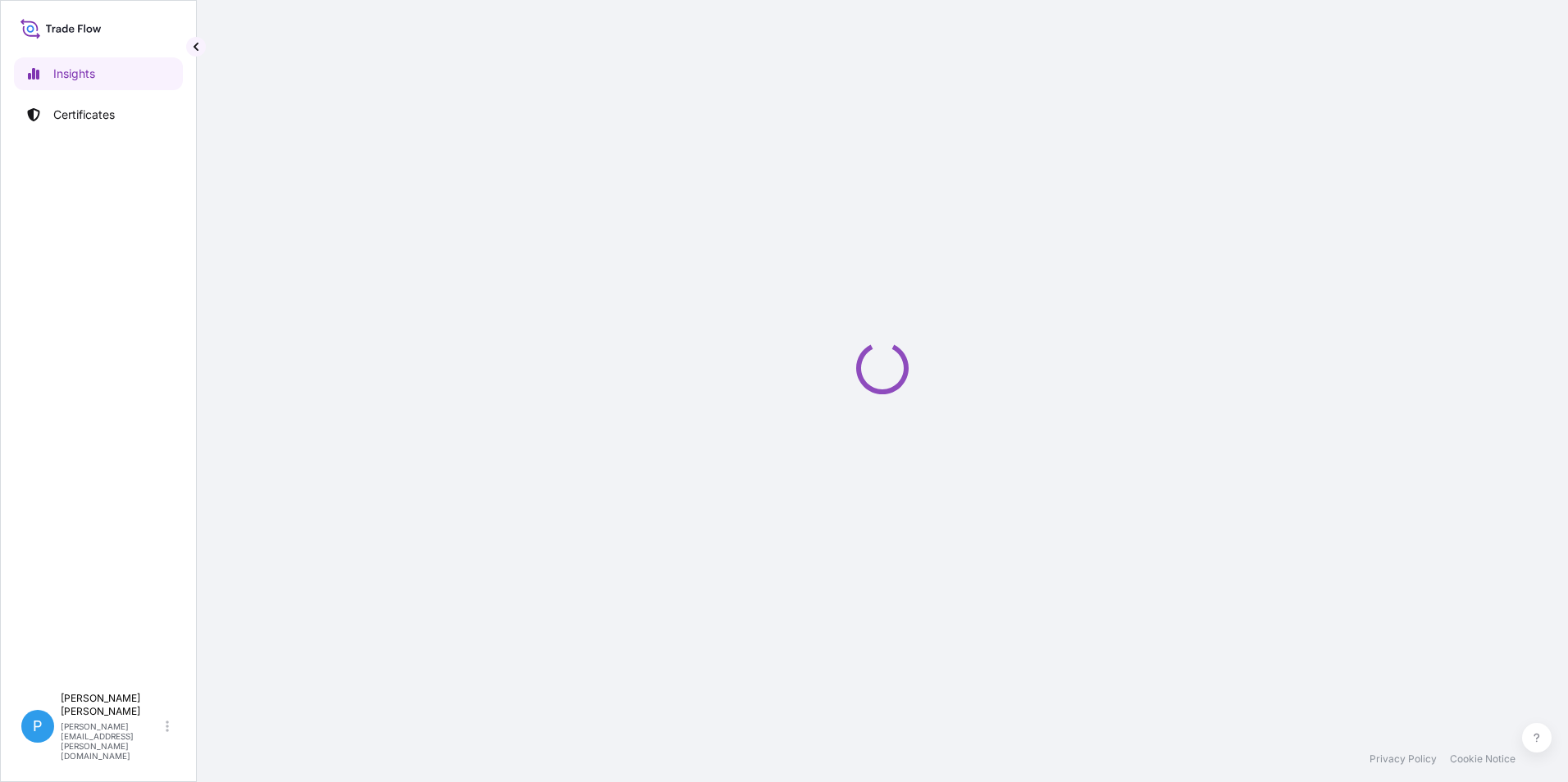
select select "2025"
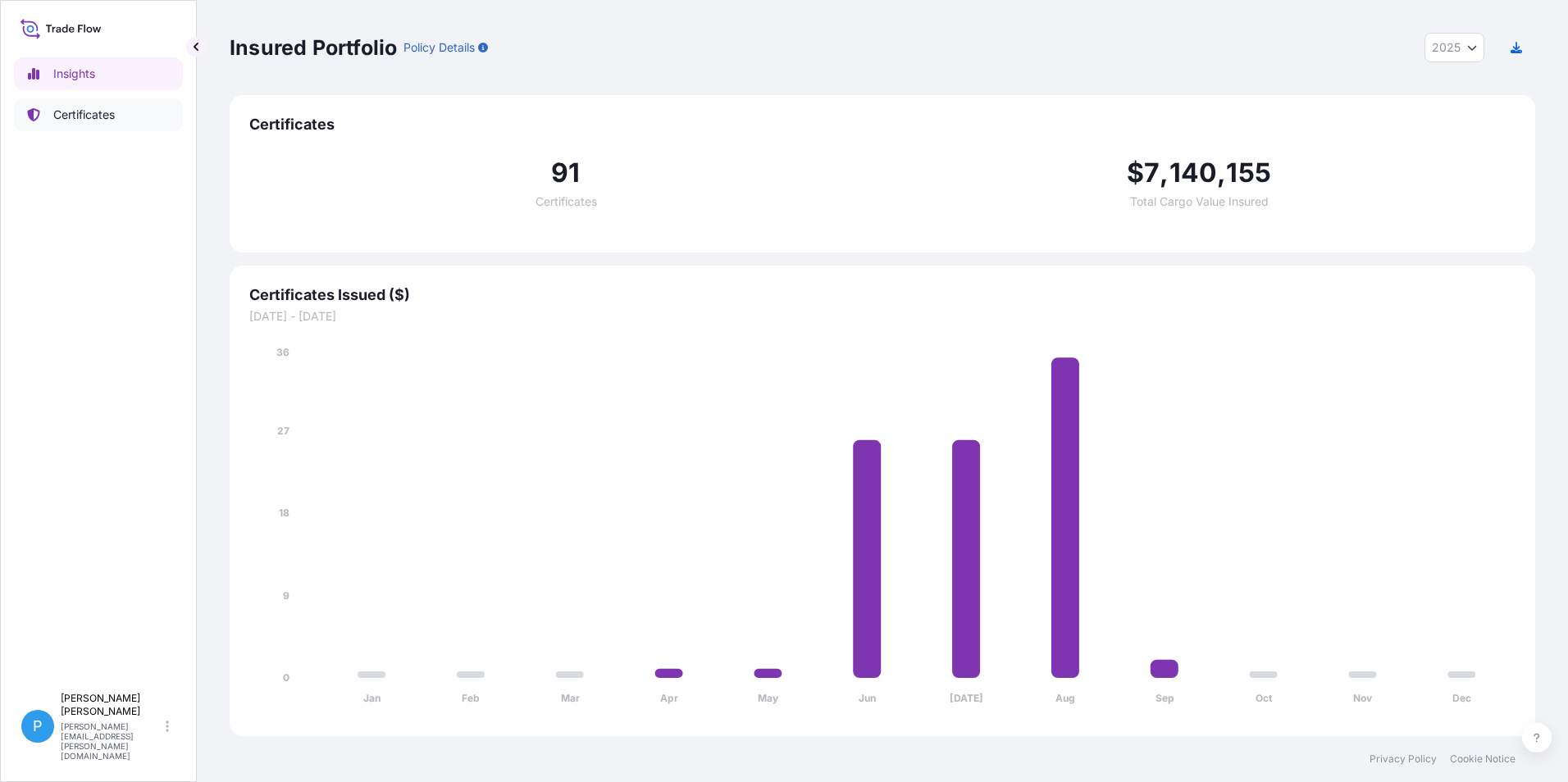
click at [94, 120] on p "Certificates" at bounding box center [84, 115] width 62 height 17
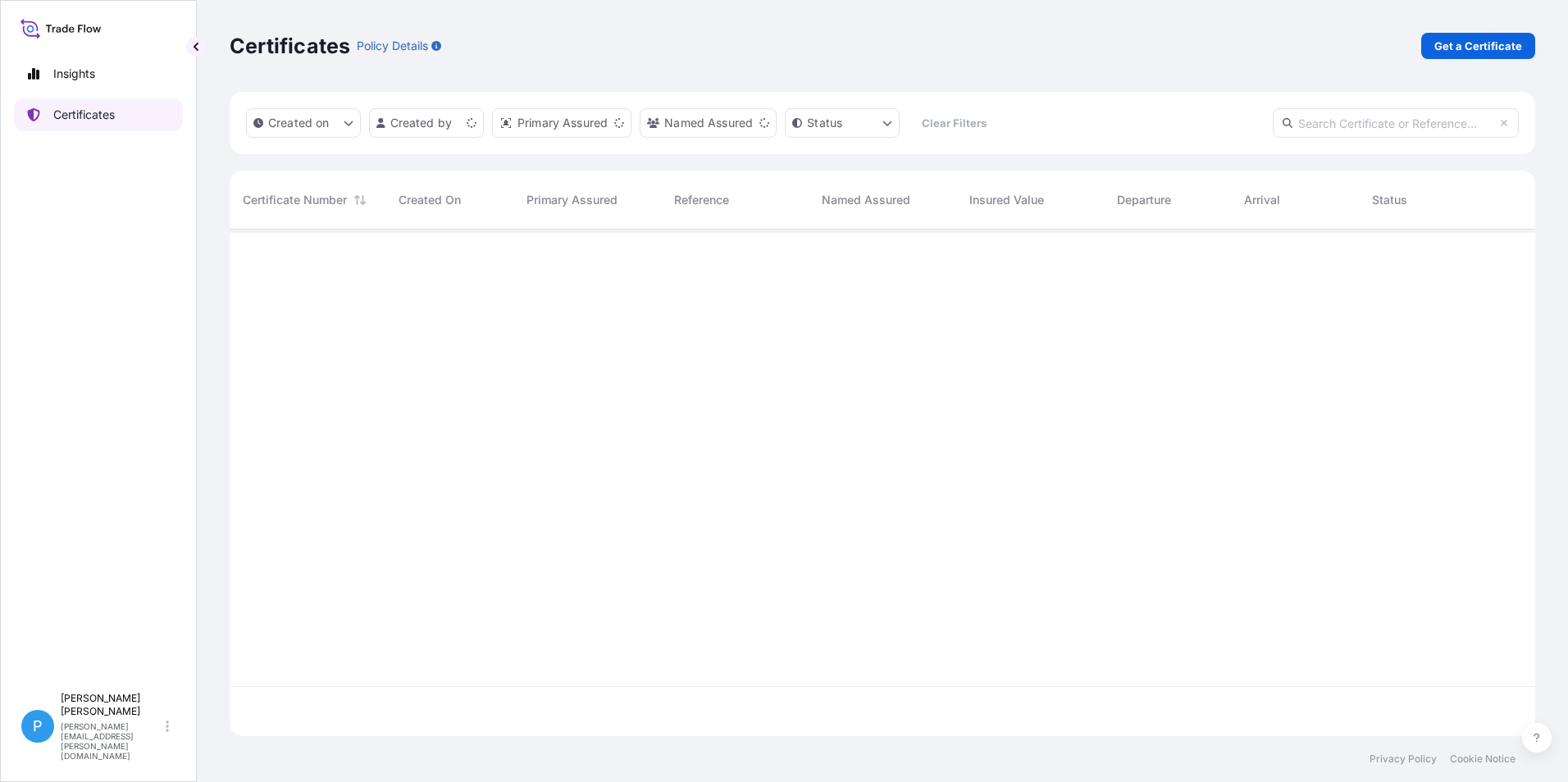
scroll to position [504, 1293]
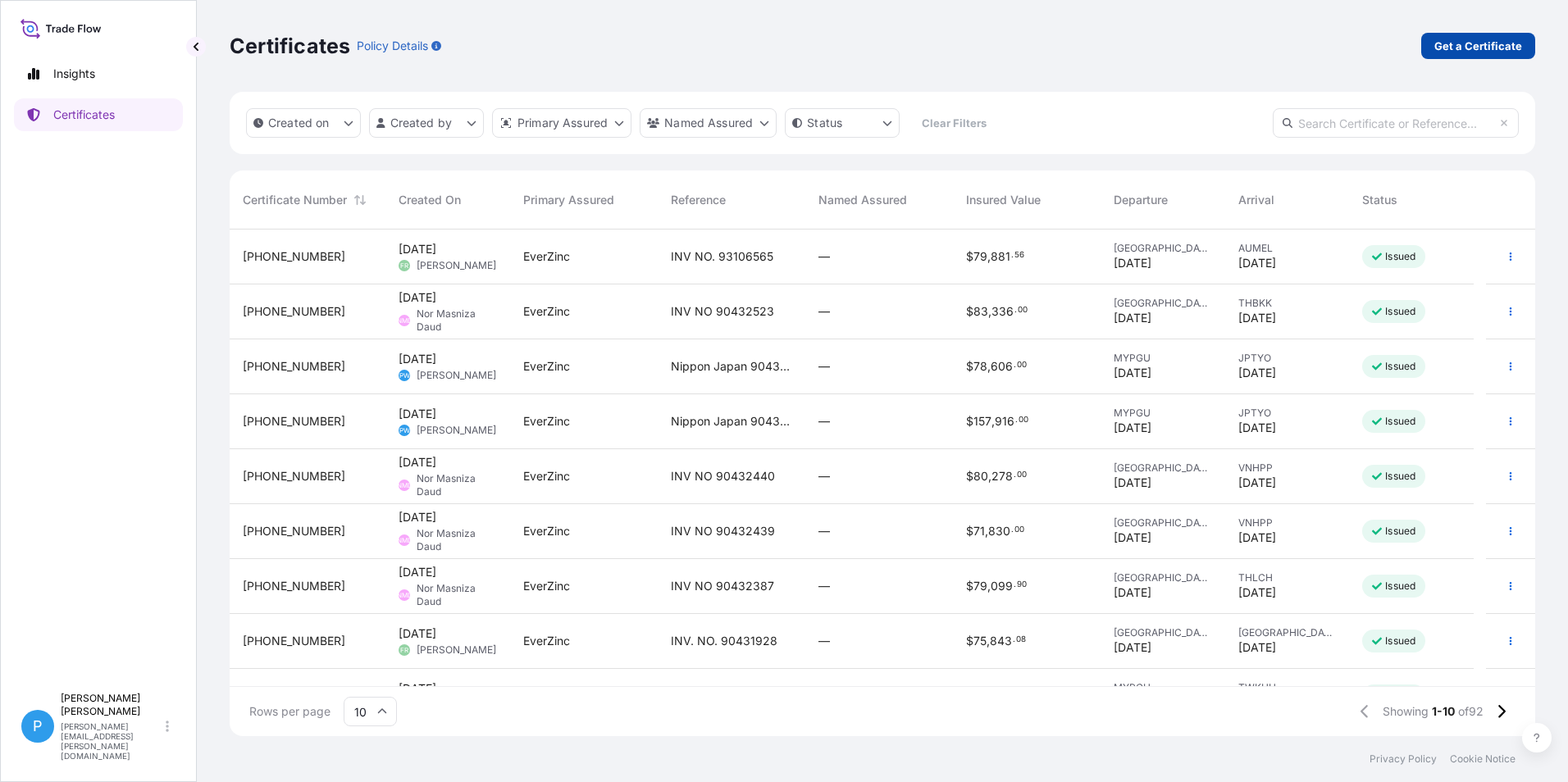
click at [1447, 32] on div "Certificates Policy Details Get a Certificate" at bounding box center [882, 46] width 1305 height 92
click at [1442, 45] on p "Get a Certificate" at bounding box center [1478, 45] width 88 height 17
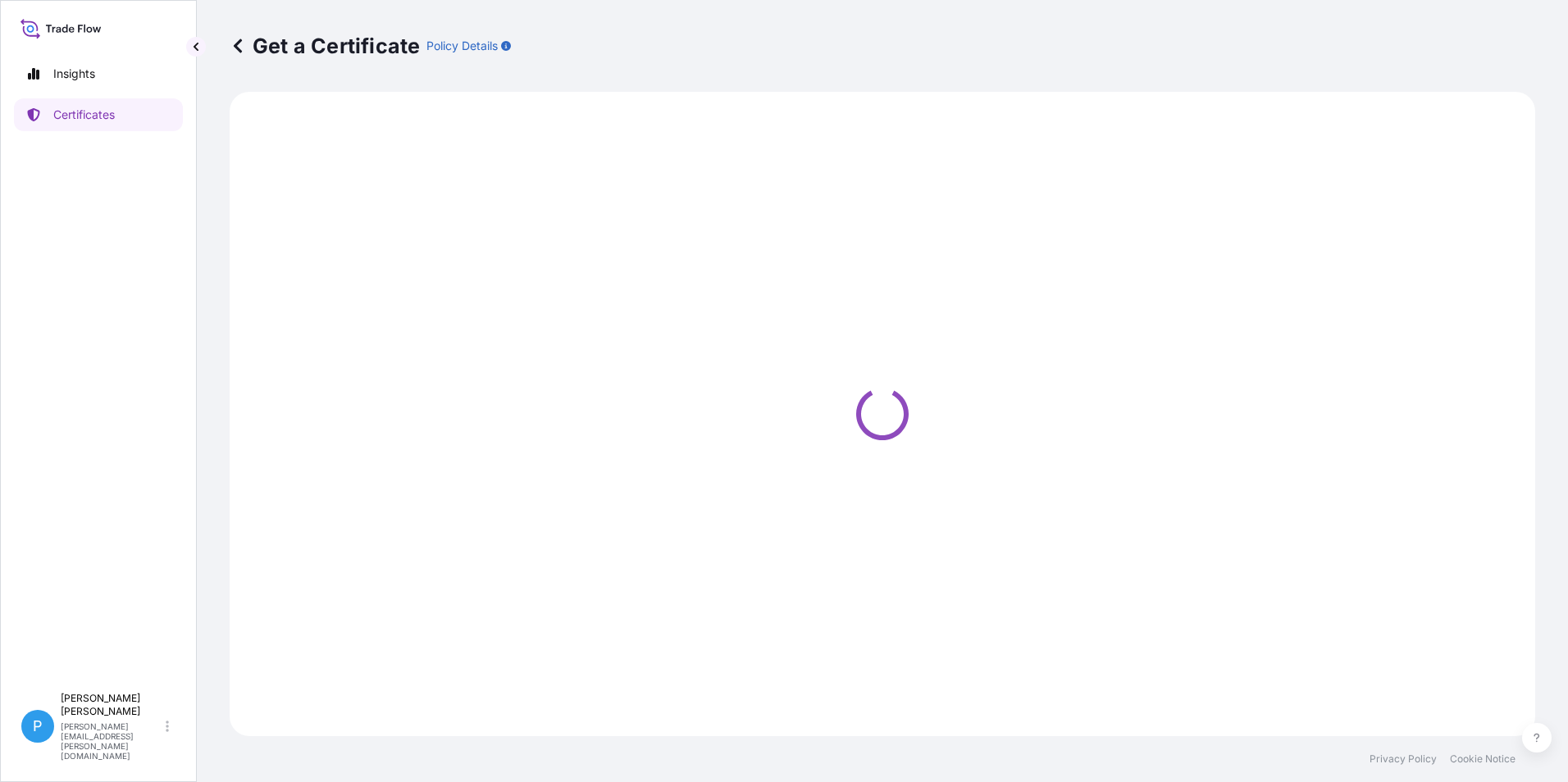
select select "Barge"
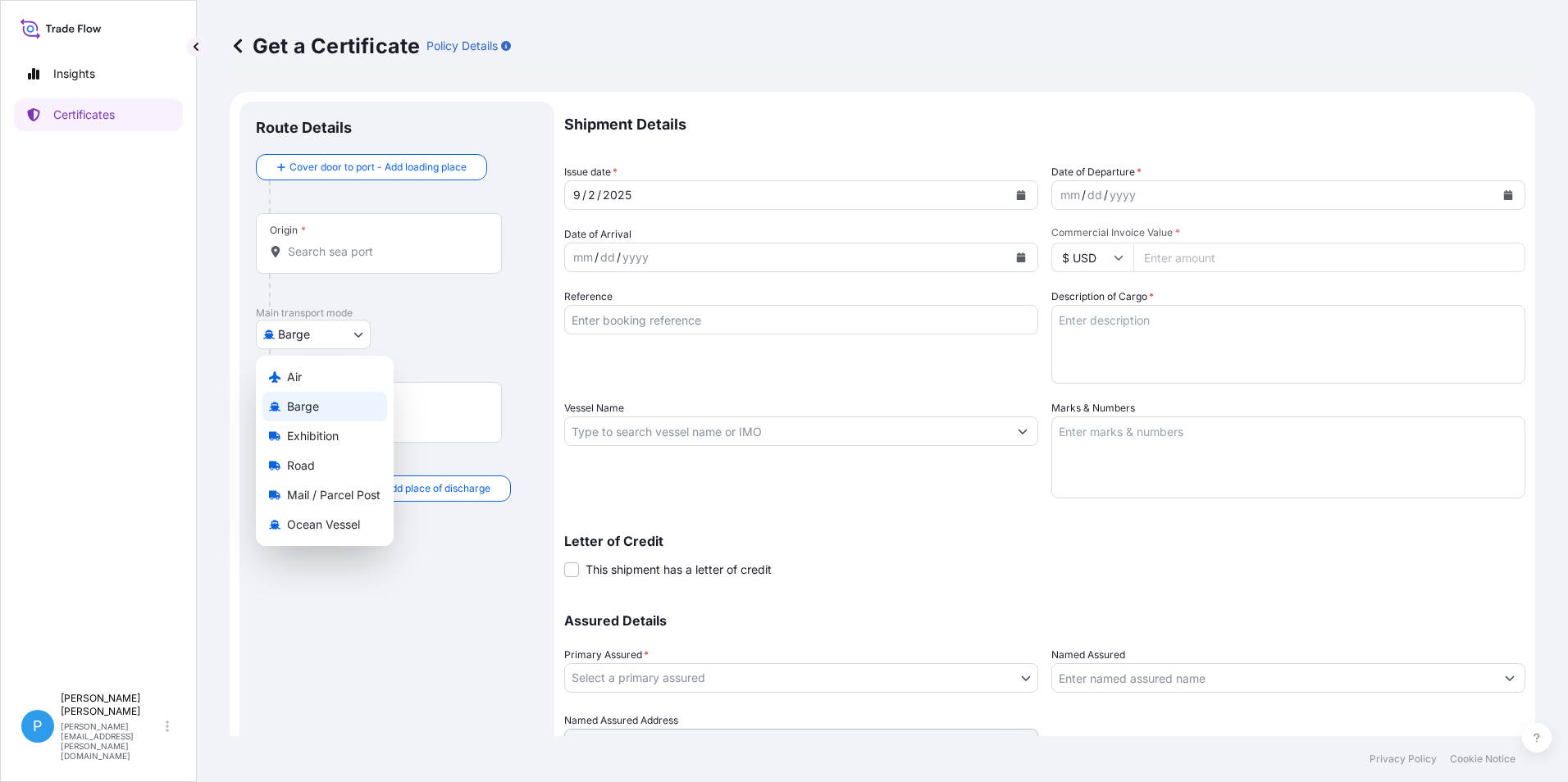
click at [366, 331] on body "Insights Certificates P Perline Wong [EMAIL_ADDRESS][PERSON_NAME][DOMAIN_NAME] …" at bounding box center [784, 391] width 1568 height 782
click at [298, 534] on div "Ocean Vessel" at bounding box center [325, 525] width 124 height 30
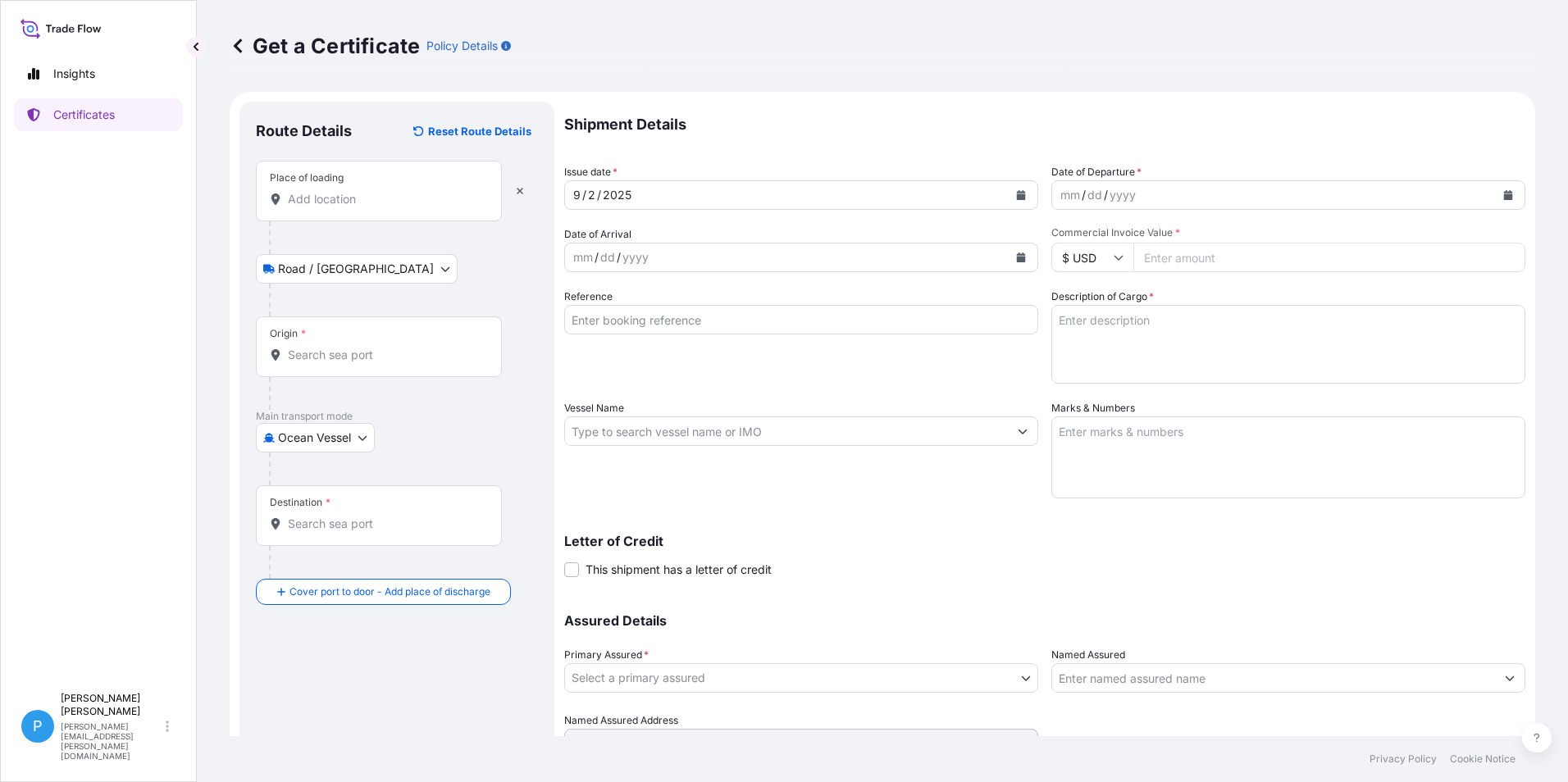
click at [331, 203] on input "Place of loading" at bounding box center [385, 199] width 193 height 17
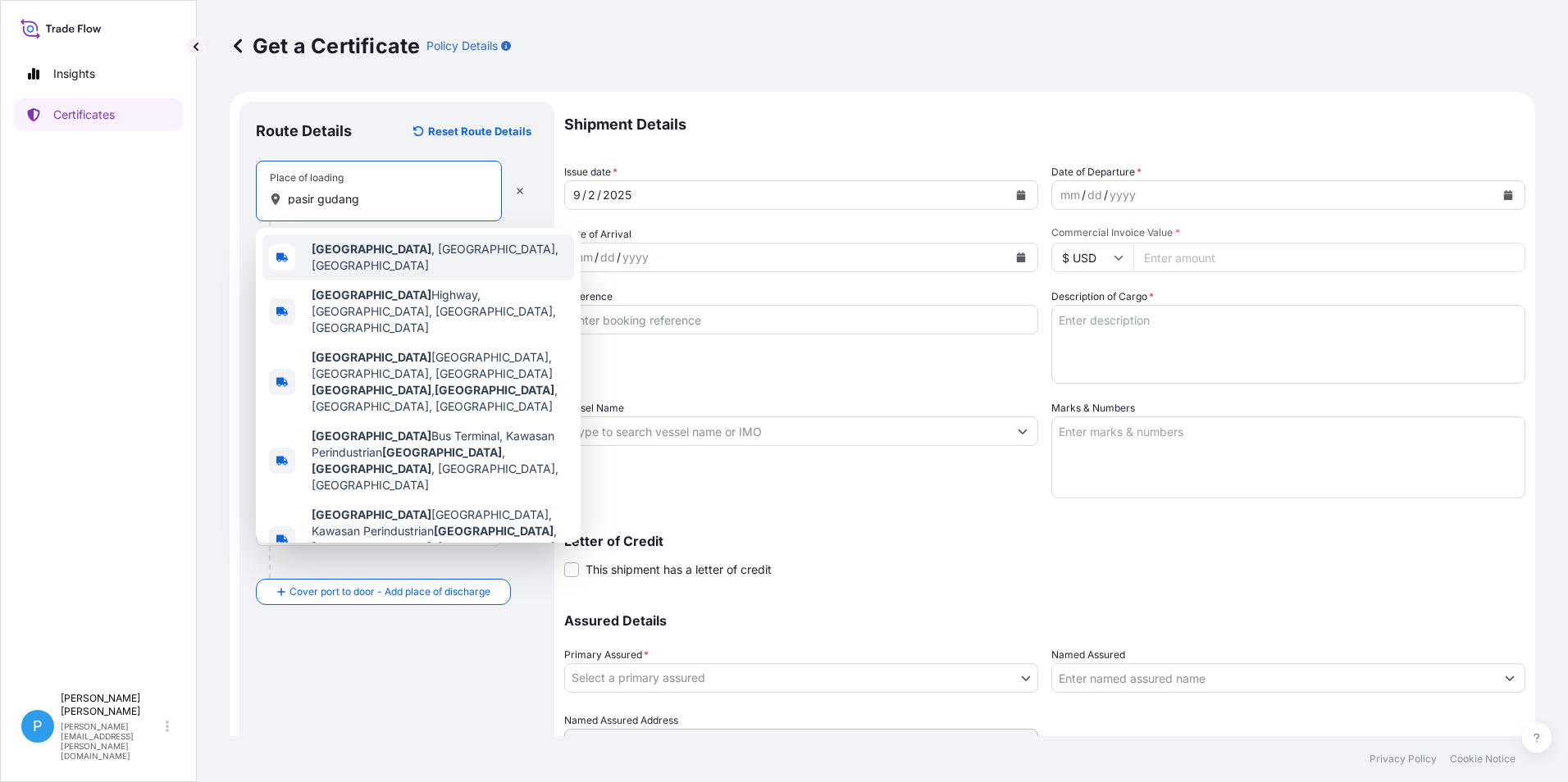
click at [365, 247] on b "[GEOGRAPHIC_DATA]" at bounding box center [372, 249] width 120 height 14
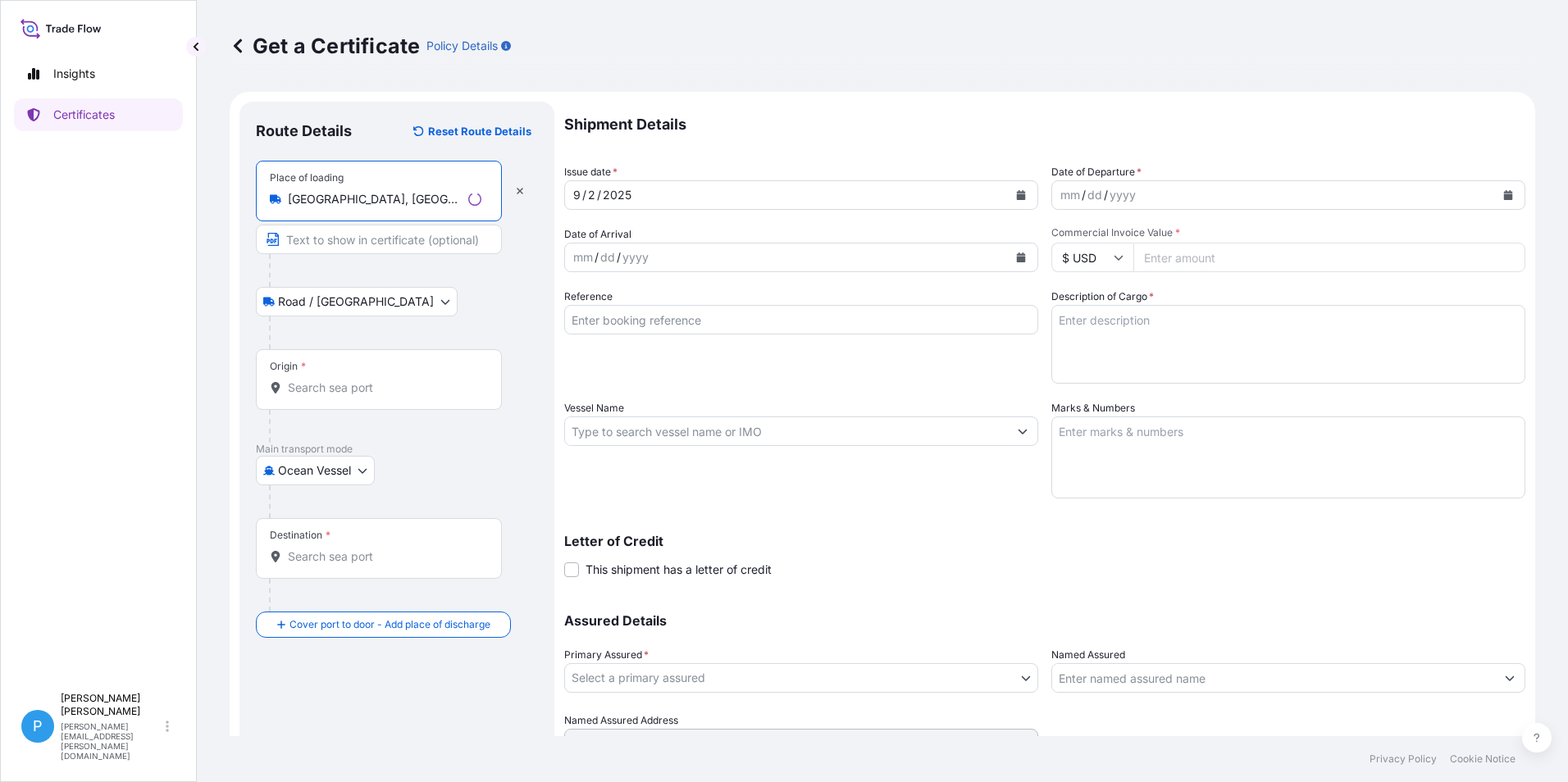
type input "[GEOGRAPHIC_DATA], [GEOGRAPHIC_DATA], [GEOGRAPHIC_DATA]"
click at [306, 301] on body "5 options available. 0 options available. 5 options available. Insights Certifi…" at bounding box center [784, 391] width 1568 height 782
click at [345, 394] on input "Origin *" at bounding box center [385, 387] width 193 height 17
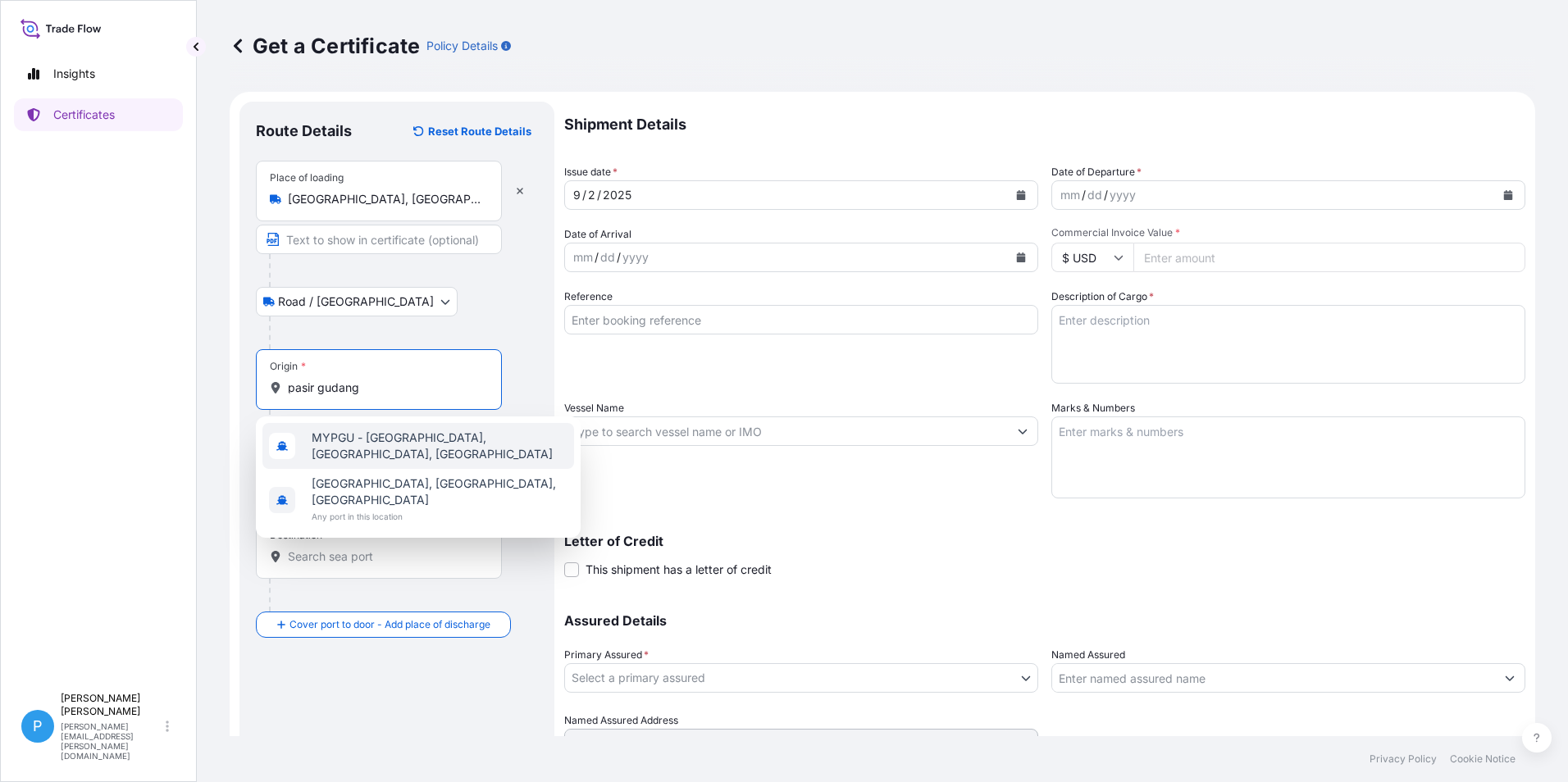
click at [359, 440] on span "MYPGU - [GEOGRAPHIC_DATA], [GEOGRAPHIC_DATA], [GEOGRAPHIC_DATA]" at bounding box center [439, 446] width 256 height 33
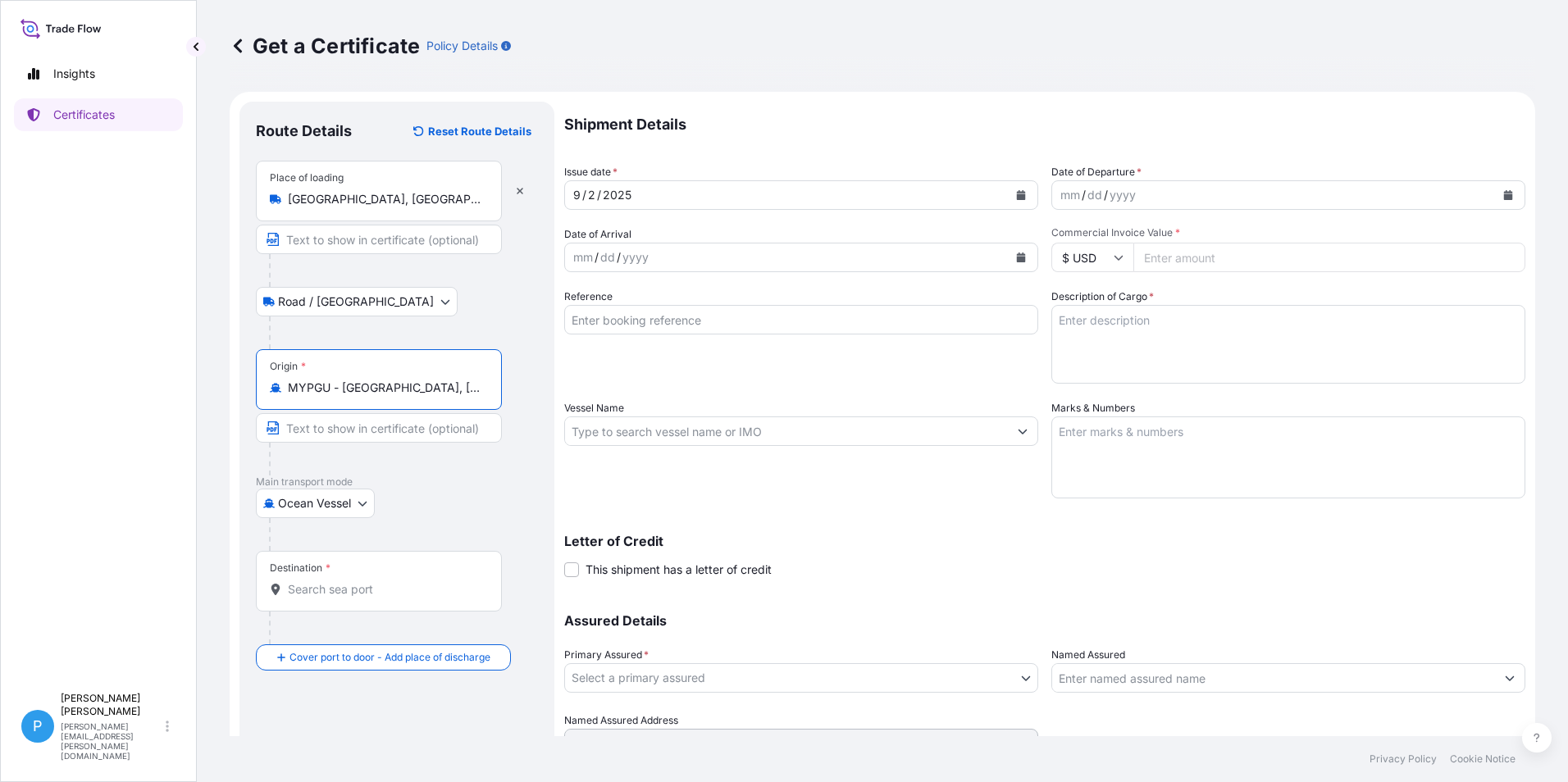
type input "MYPGU - [GEOGRAPHIC_DATA], [GEOGRAPHIC_DATA], [GEOGRAPHIC_DATA]"
click at [338, 586] on input "Destination *" at bounding box center [385, 589] width 193 height 17
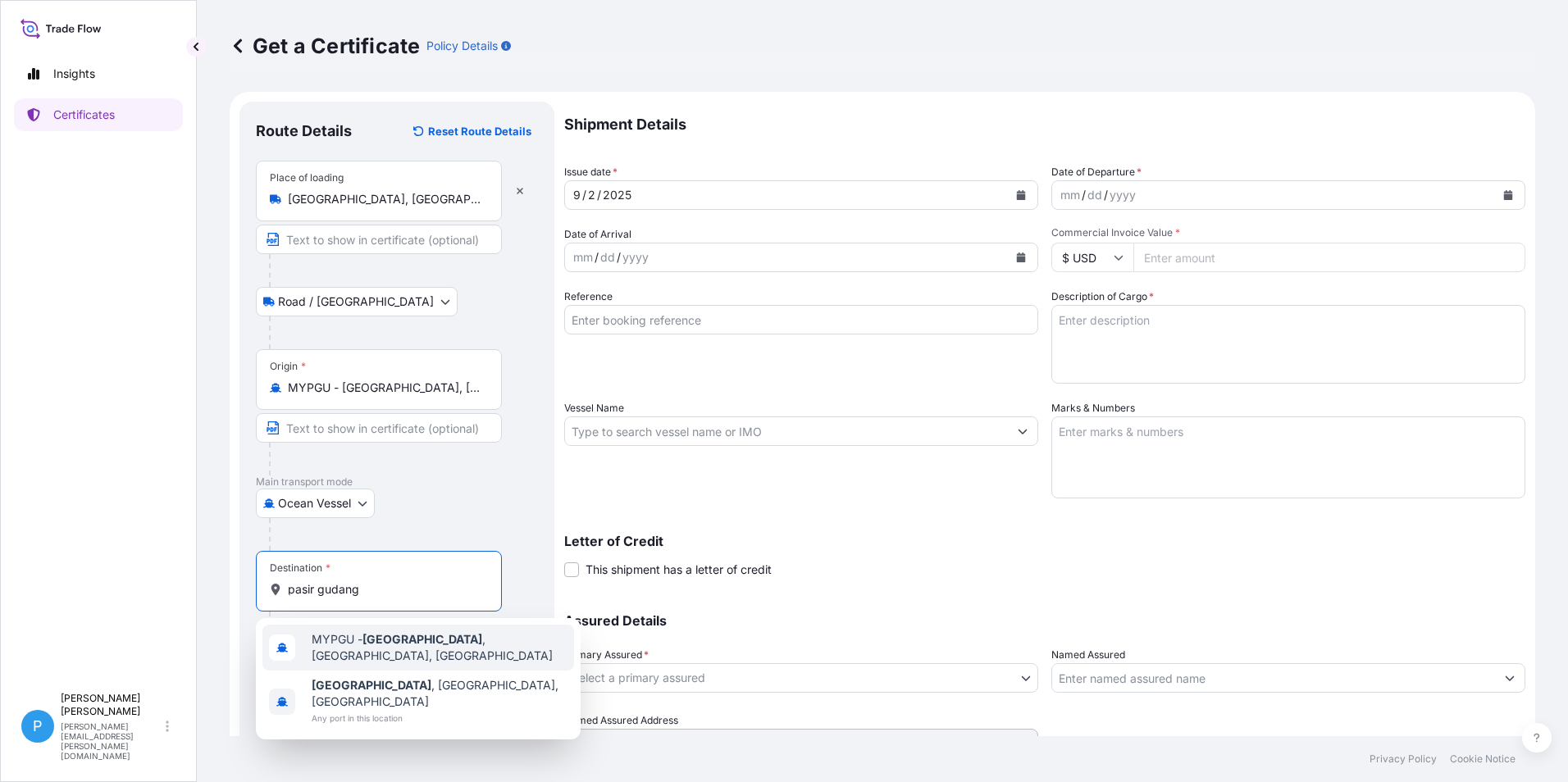
click at [360, 642] on span "MYPGU - [GEOGRAPHIC_DATA] , [GEOGRAPHIC_DATA], [GEOGRAPHIC_DATA]" at bounding box center [439, 648] width 256 height 33
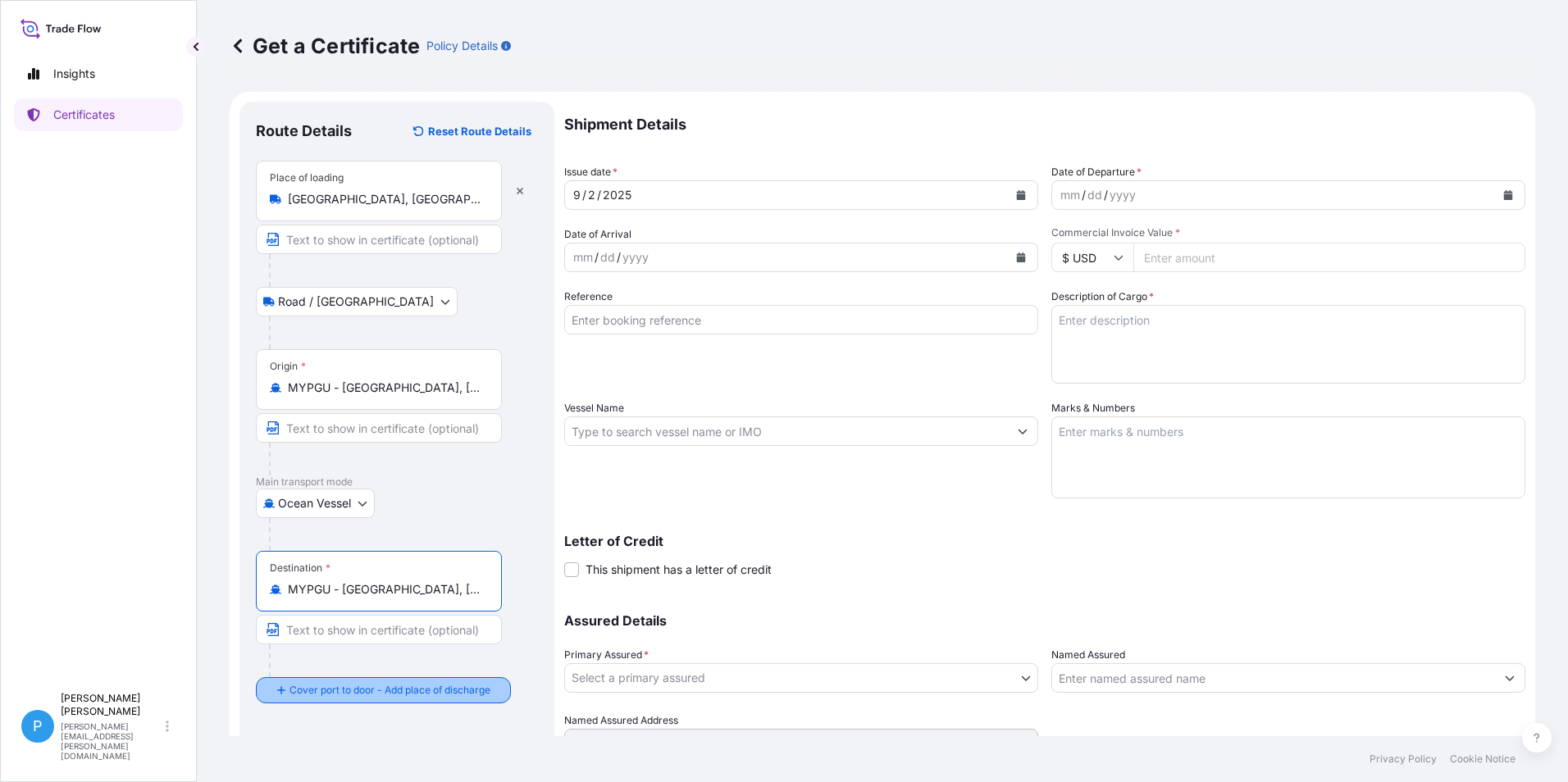
type input "MYPGU - [GEOGRAPHIC_DATA], [GEOGRAPHIC_DATA], [GEOGRAPHIC_DATA]"
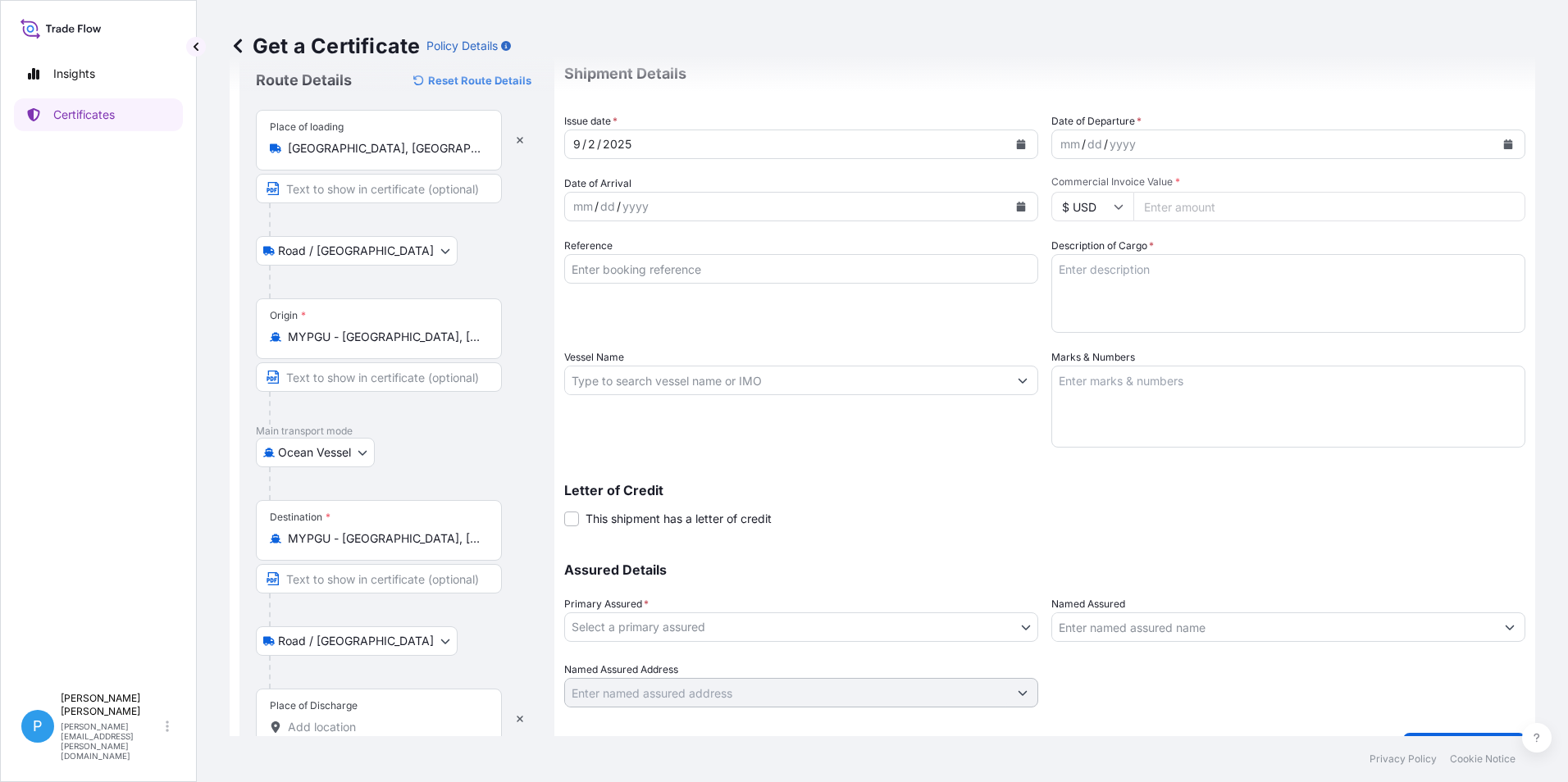
scroll to position [90, 0]
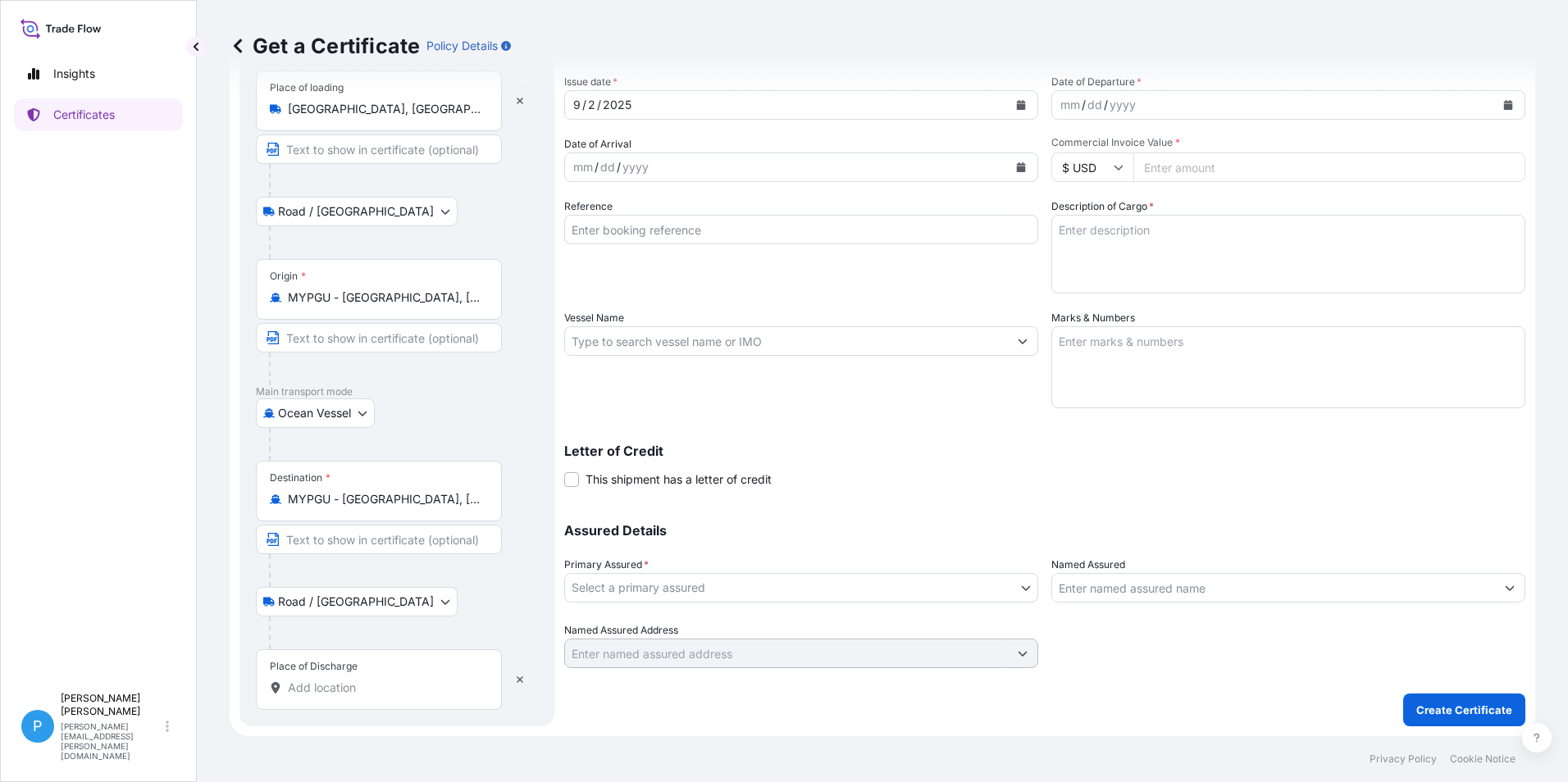
click at [341, 676] on div "Place of Discharge" at bounding box center [379, 679] width 246 height 61
click at [341, 679] on input "Place of Discharge" at bounding box center [385, 687] width 193 height 17
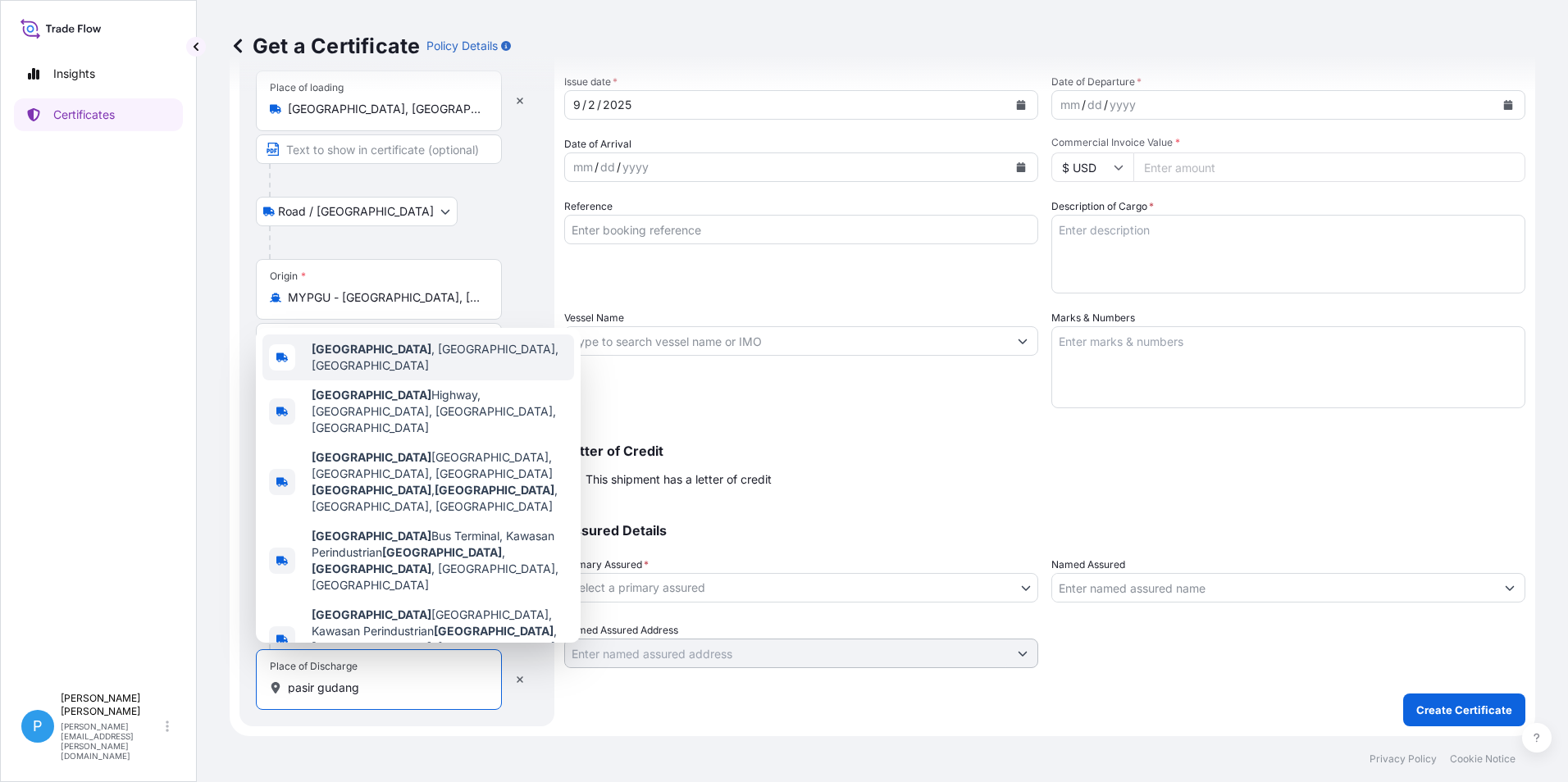
click at [395, 374] on span "[GEOGRAPHIC_DATA] , [GEOGRAPHIC_DATA], [GEOGRAPHIC_DATA]" at bounding box center [439, 358] width 256 height 33
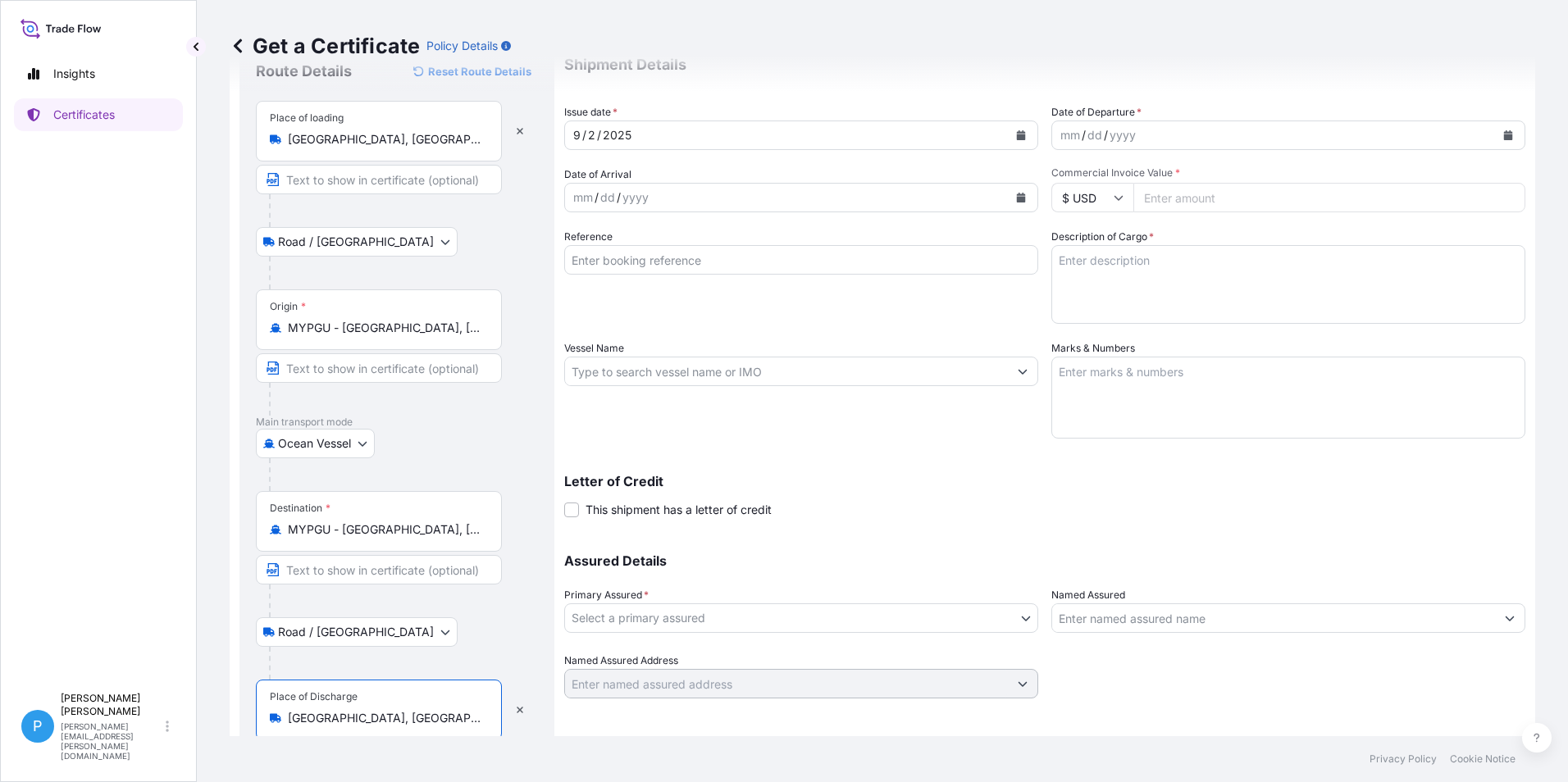
scroll to position [0, 0]
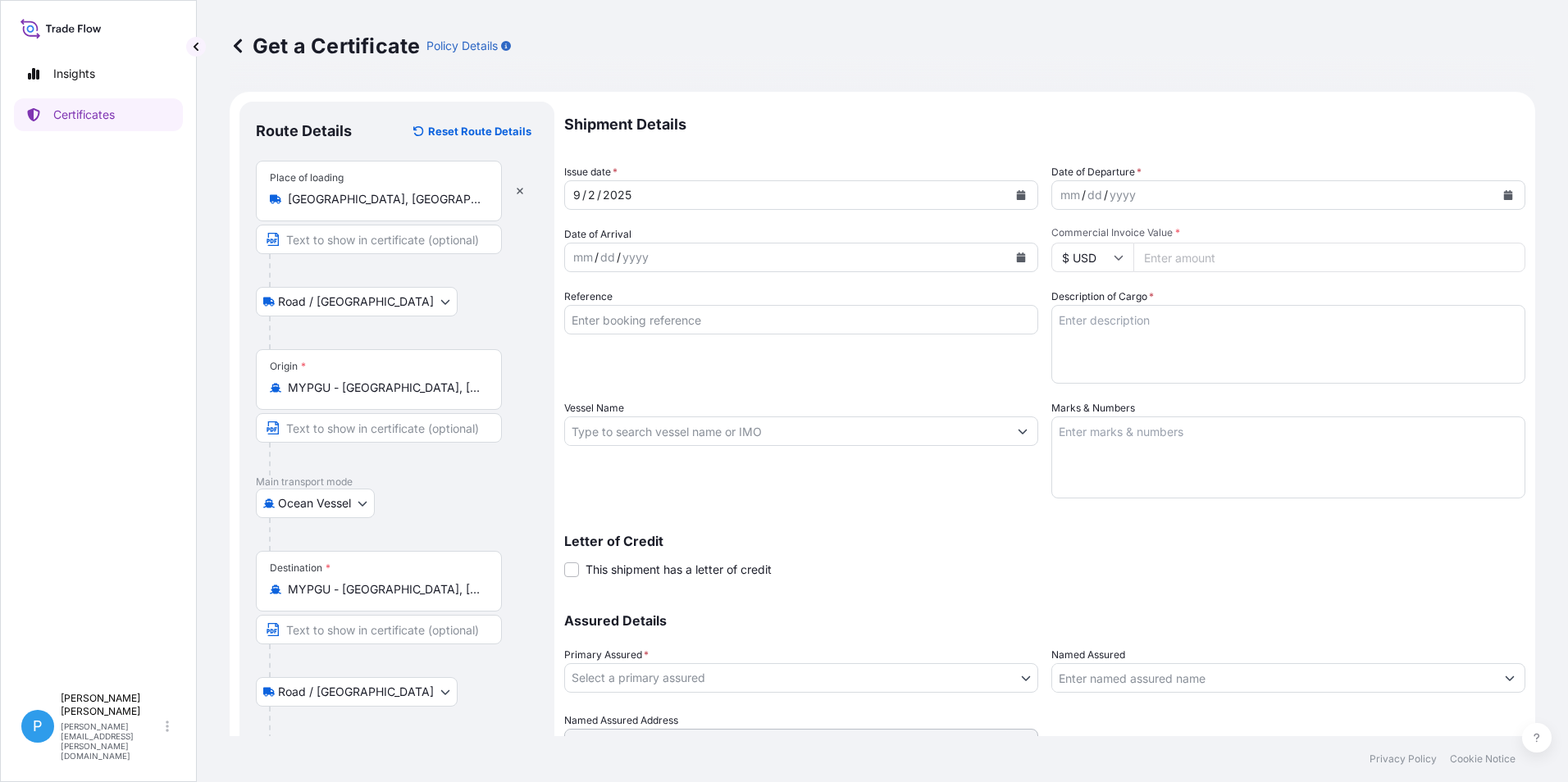
type input "[GEOGRAPHIC_DATA], [GEOGRAPHIC_DATA], [GEOGRAPHIC_DATA]"
click at [1016, 257] on icon "Calendar" at bounding box center [1021, 257] width 9 height 10
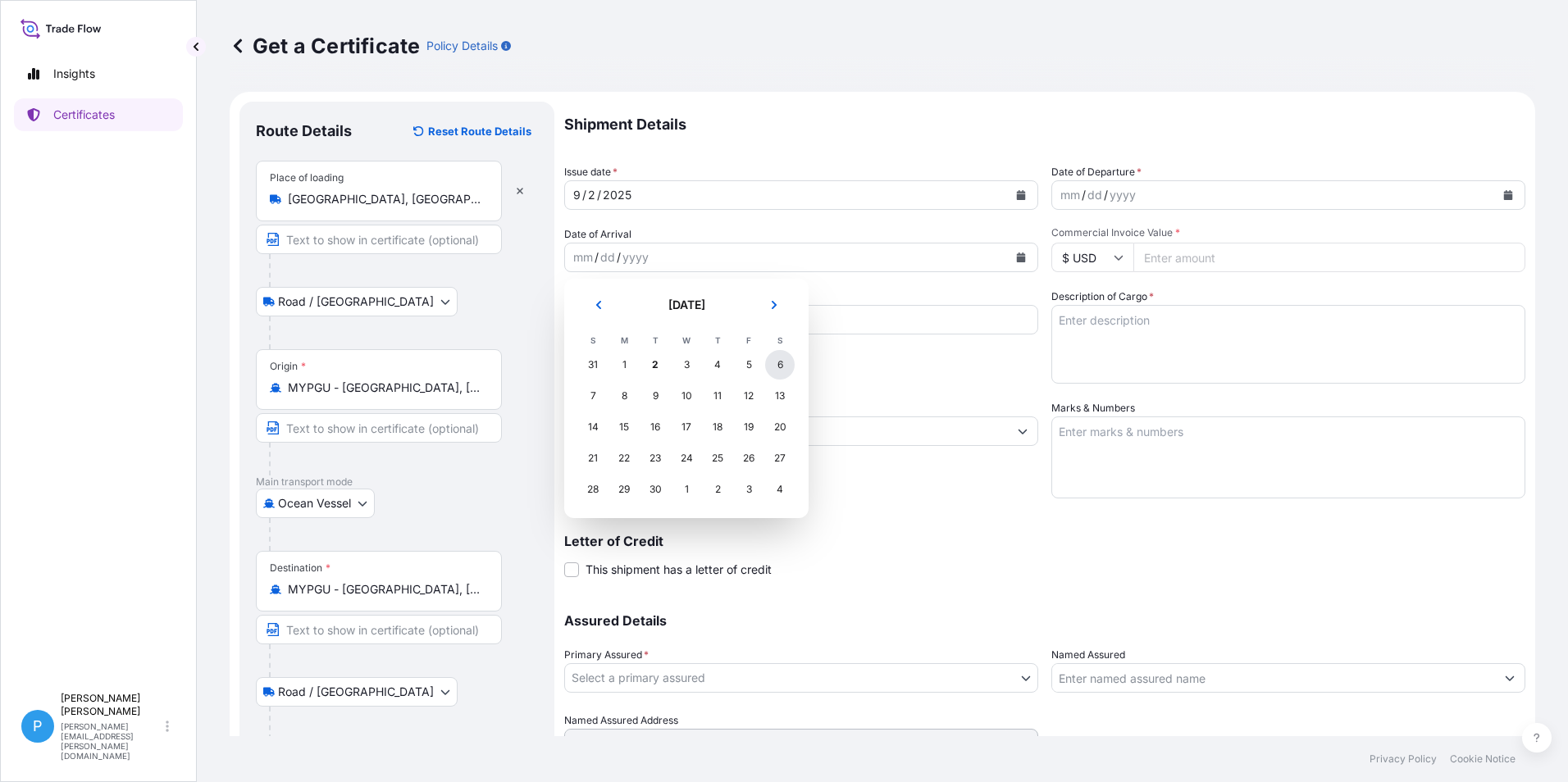
click at [781, 363] on div "6" at bounding box center [780, 364] width 30 height 30
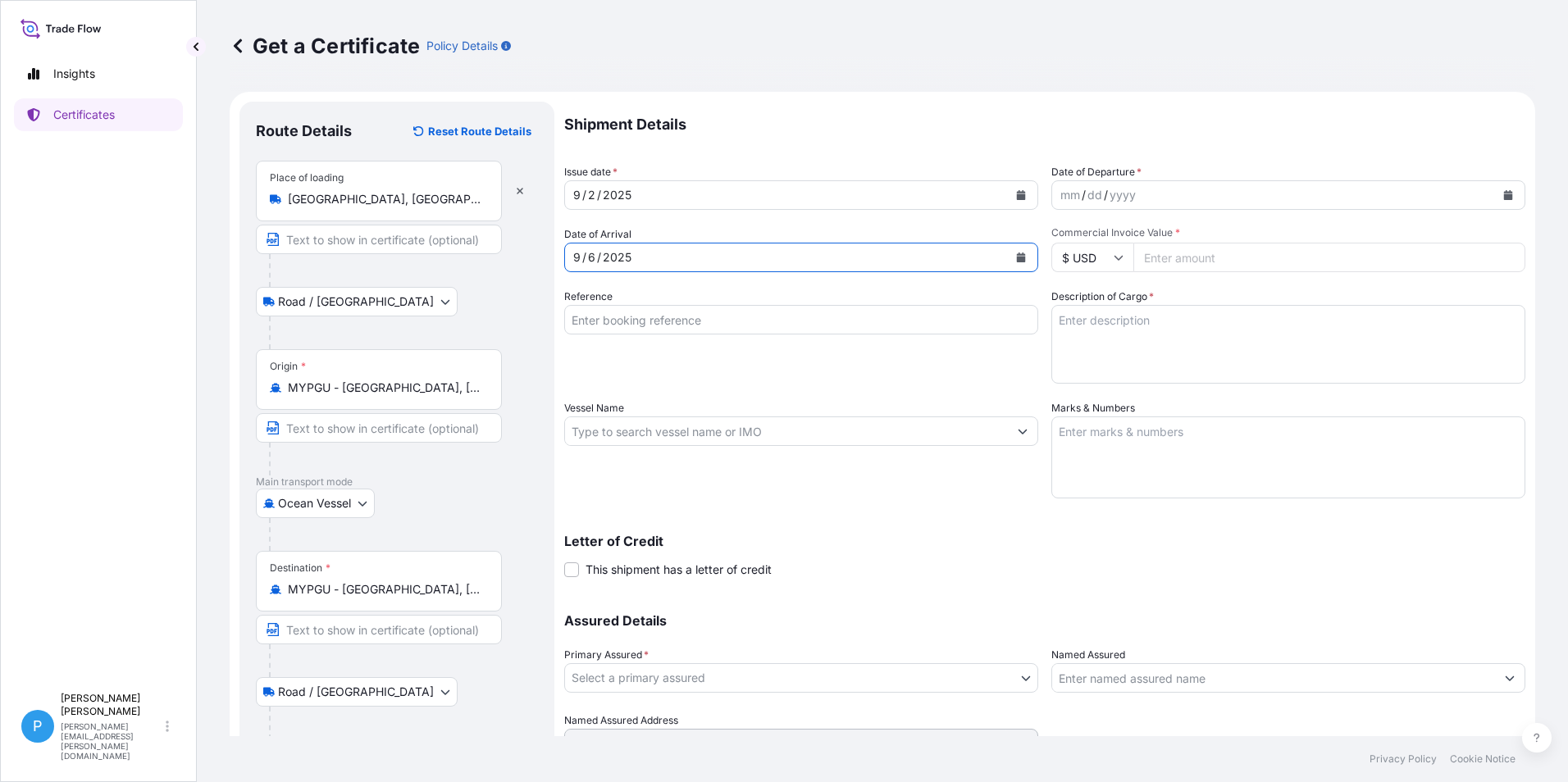
click at [620, 319] on input "Reference" at bounding box center [801, 320] width 474 height 30
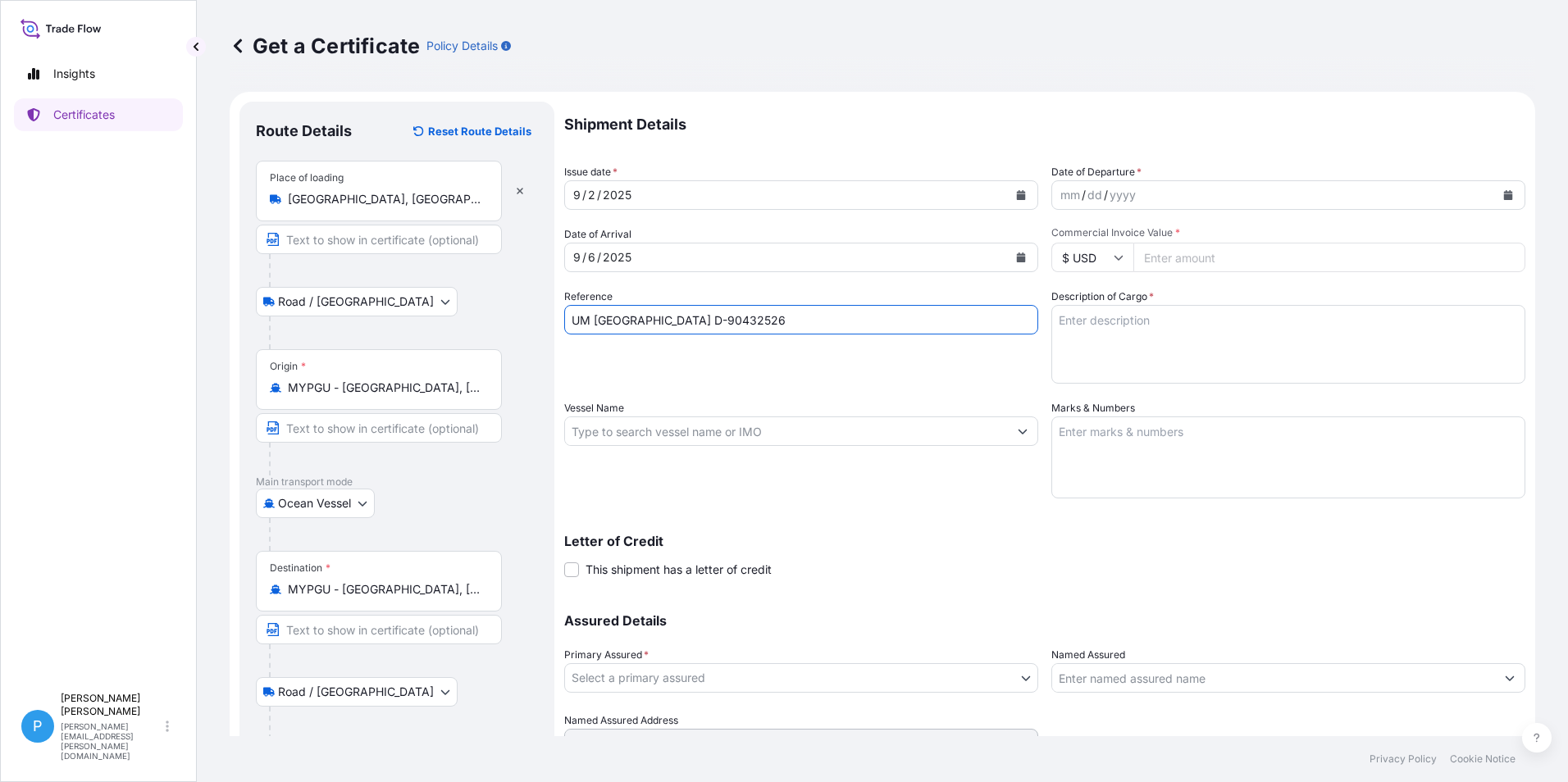
type input "UM [GEOGRAPHIC_DATA] D-90432526"
click at [607, 427] on input "Vessel Name" at bounding box center [786, 431] width 443 height 30
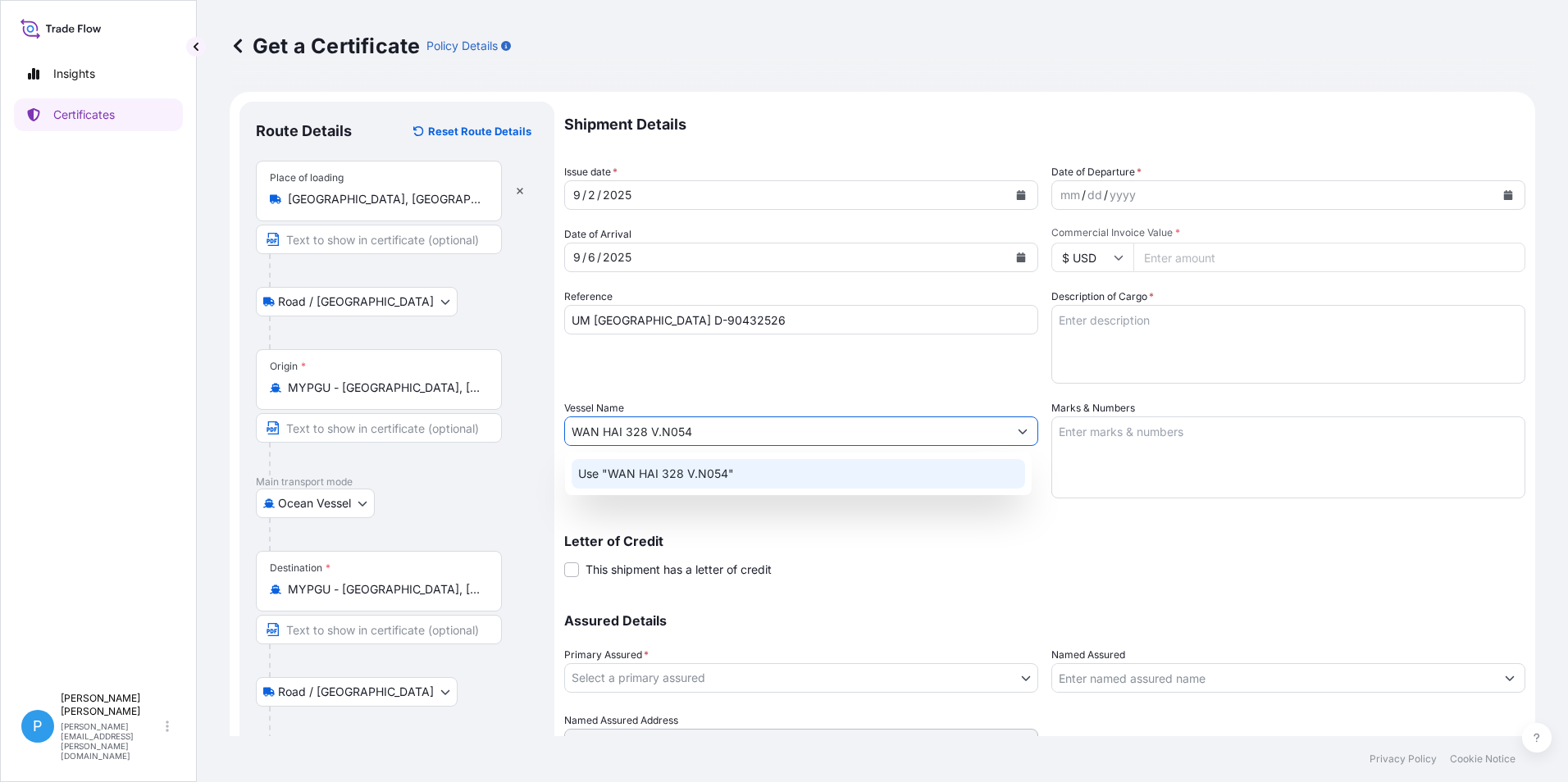
click at [673, 470] on p "Use "WAN HAI 328 V.N054"" at bounding box center [655, 473] width 156 height 17
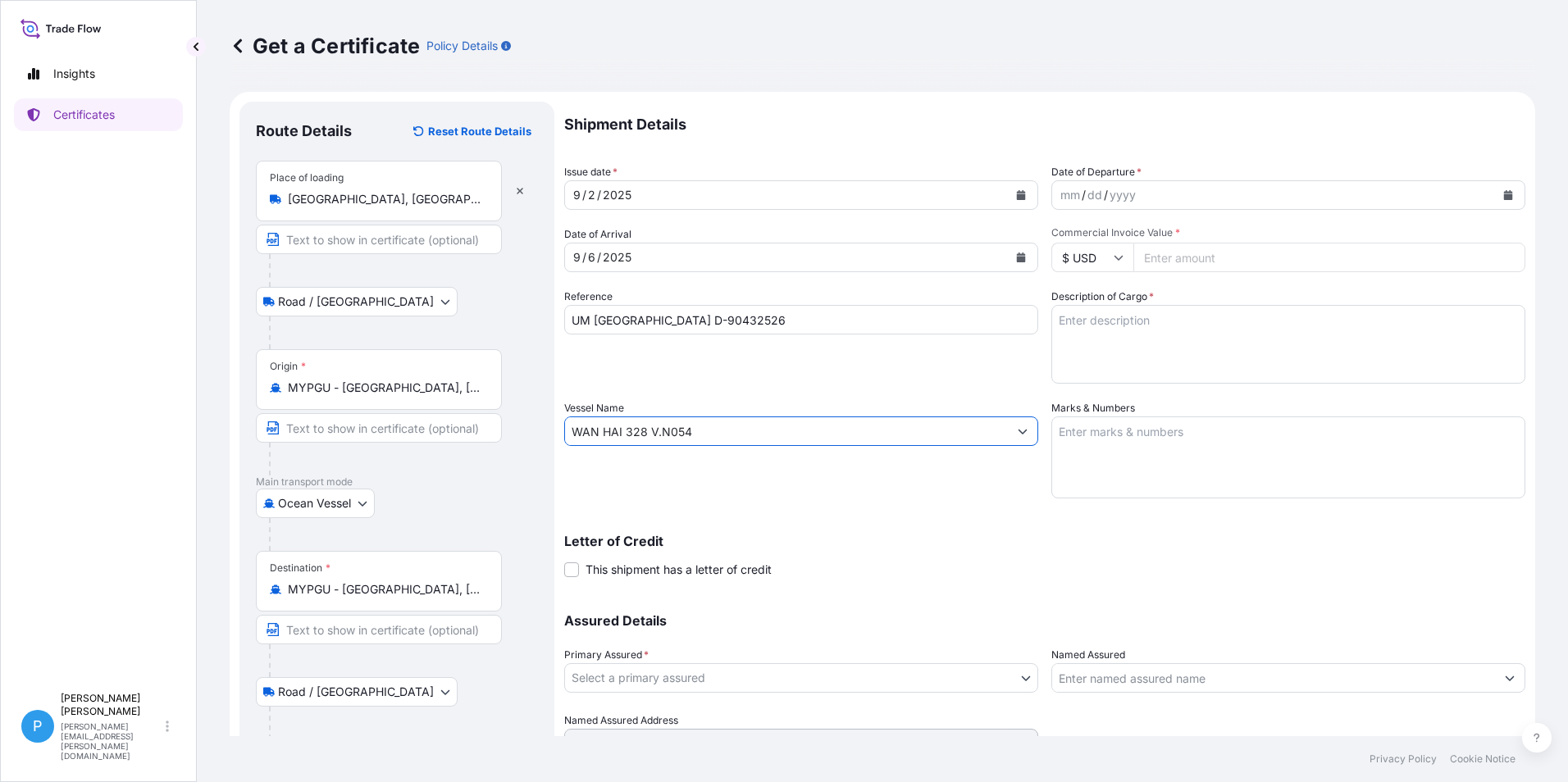
type input "WAN HAI 328 V.N054"
click at [1503, 193] on icon "Calendar" at bounding box center [1507, 195] width 10 height 10
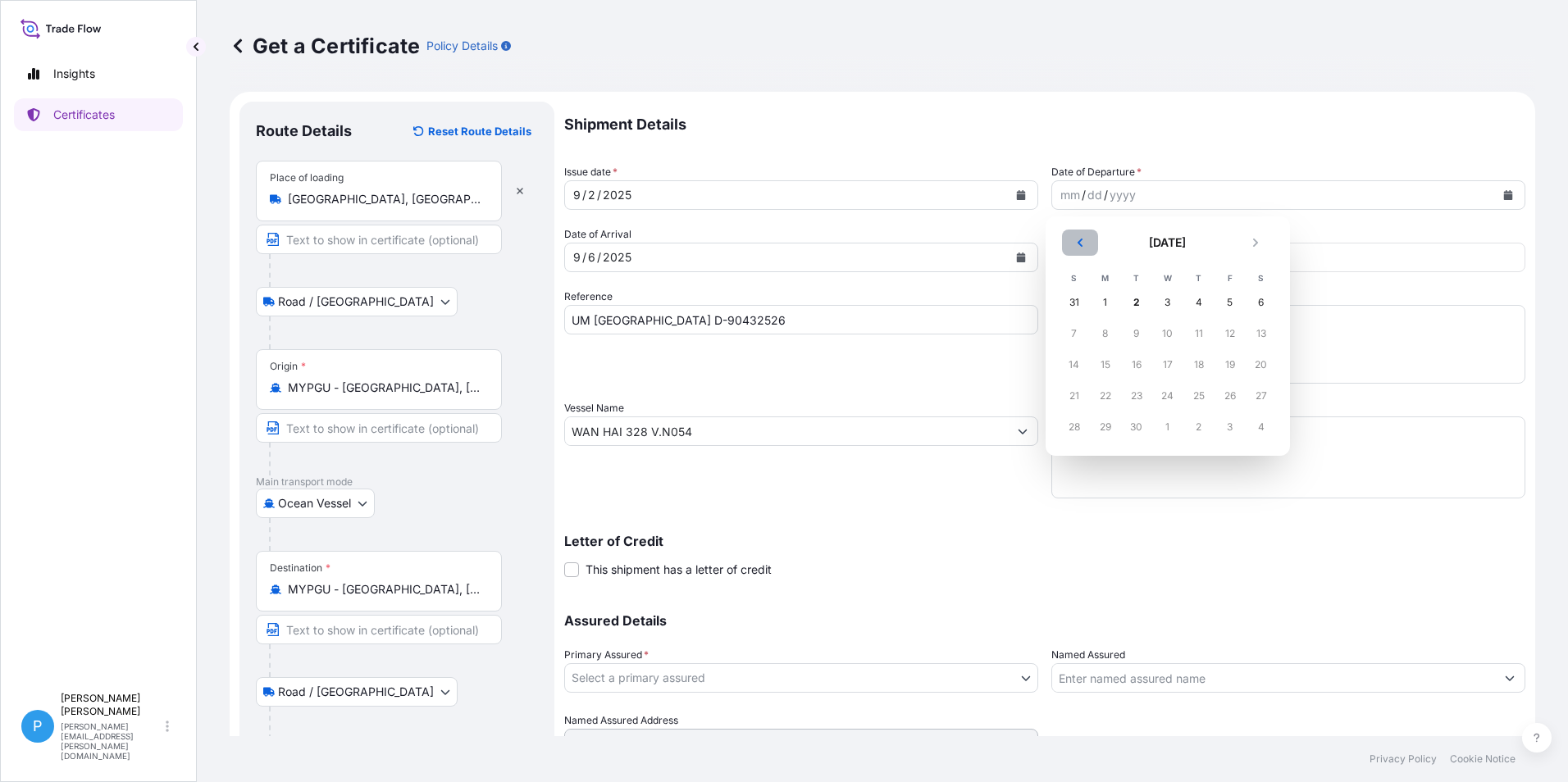
click at [1084, 244] on icon "Previous" at bounding box center [1079, 242] width 10 height 10
click at [1262, 429] on div "30" at bounding box center [1261, 427] width 30 height 30
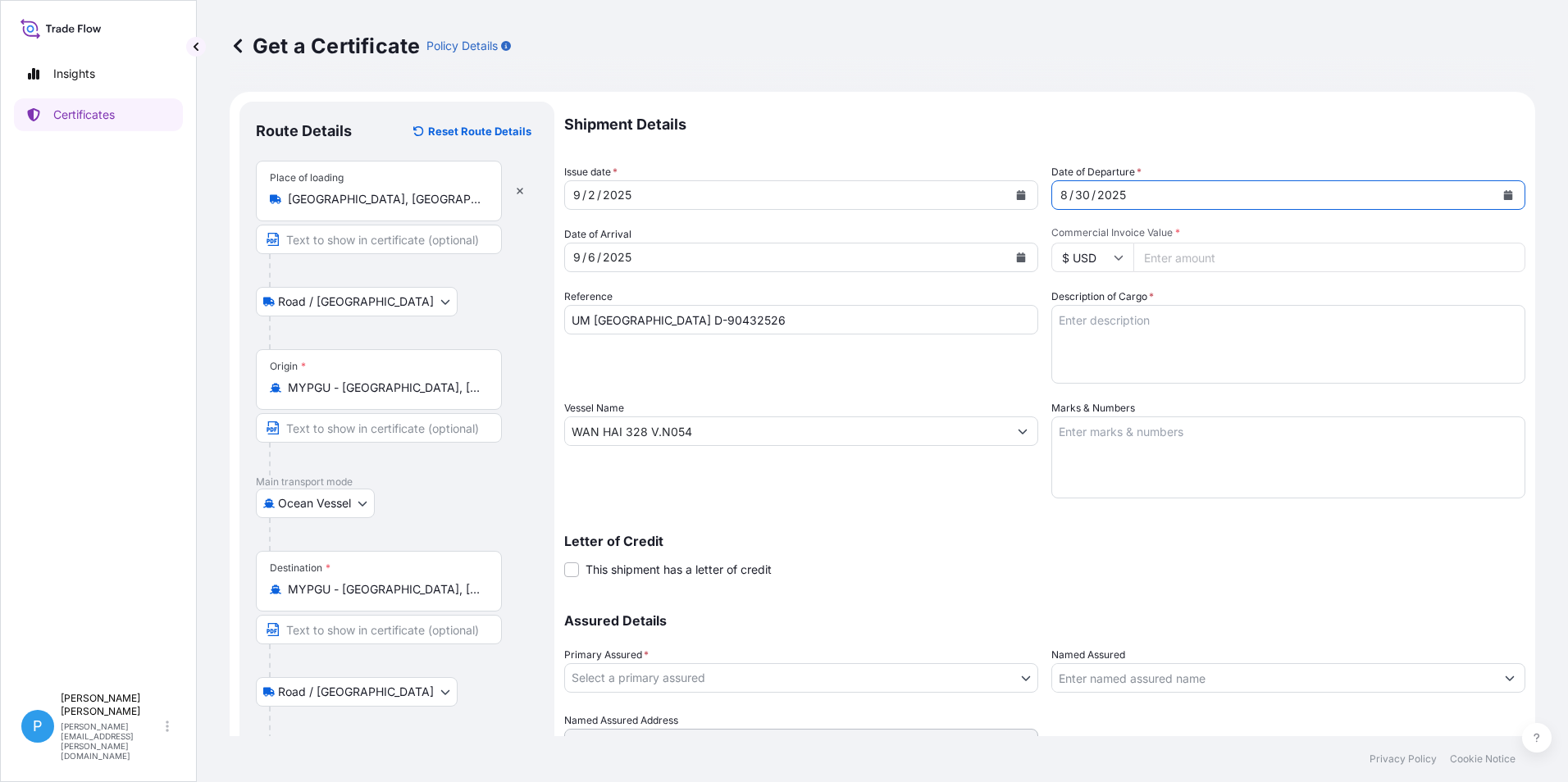
click at [1175, 258] on input "Commercial Invoice Value *" at bounding box center [1329, 257] width 392 height 30
type input "120150.90"
click at [1144, 340] on textarea "Description of Cargo *" at bounding box center [1288, 344] width 474 height 78
click at [1099, 438] on textarea "Marks & Numbers" at bounding box center [1288, 458] width 474 height 82
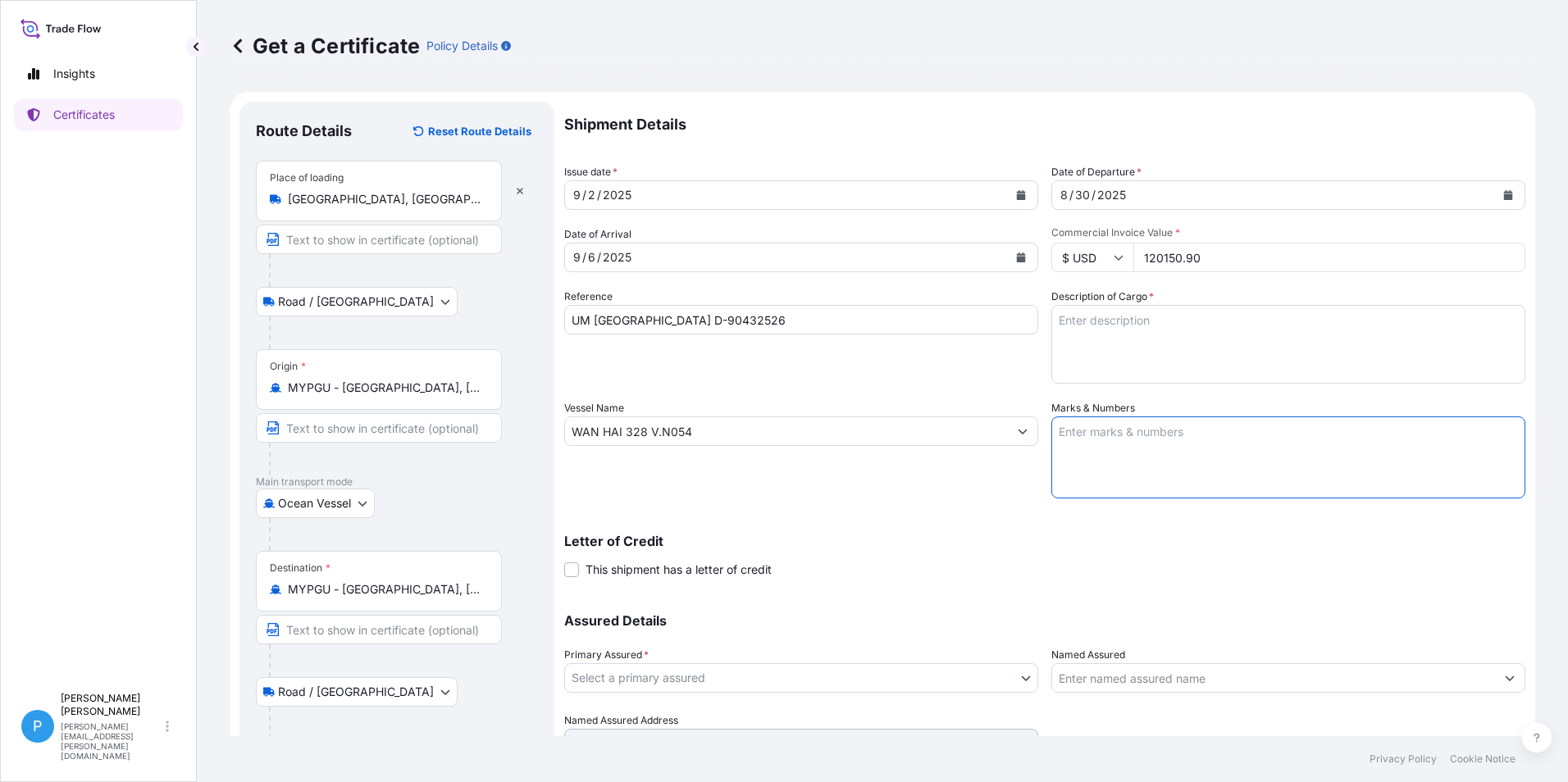
paste textarea "PO/NO .: D-[DATE] [GEOGRAPHIC_DATA]"
type textarea "PO/NO .: D-[DATE] [GEOGRAPHIC_DATA]"
click at [1106, 323] on textarea "Description of Cargo *" at bounding box center [1288, 344] width 474 height 78
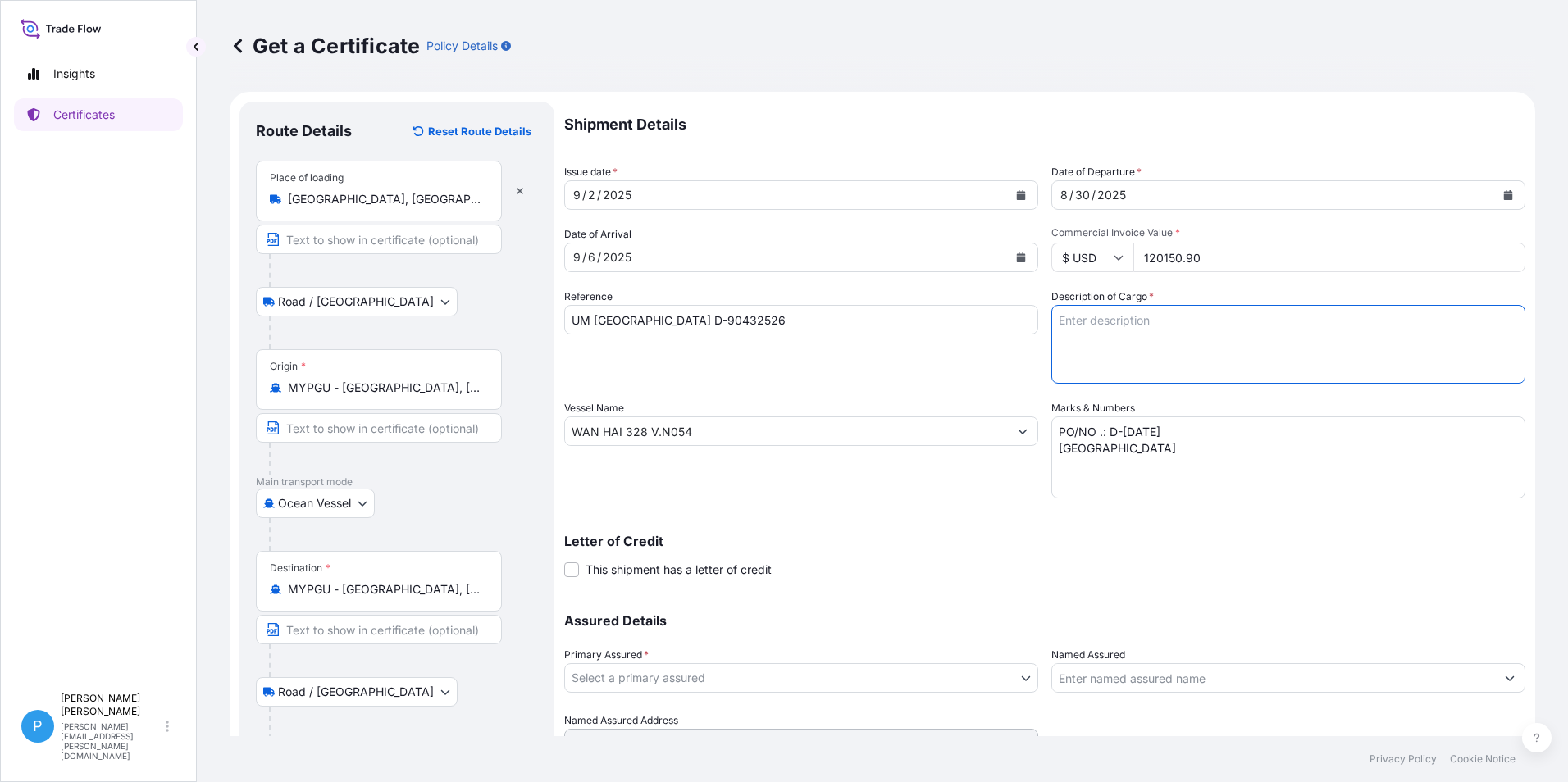
paste textarea "ZINC METAL PIGMENT - STANDARD 5 EP 68 BAGS X 500 KG 20 PALLETS NOTE : 1 PAIL (2…"
paste textarea "** 1 PAIL (20L) X 50 KGS FREE SAMPLE FOR STANDARD 5 EP, NO COMMERCIAL VALUE."
click at [1074, 374] on textarea "ZINC METAL PIGMENT - STANDARD 5 EP 68 BAGS X 500 KG 20 PALLETS NOTE : 1 PAIL (2…" at bounding box center [1288, 344] width 474 height 78
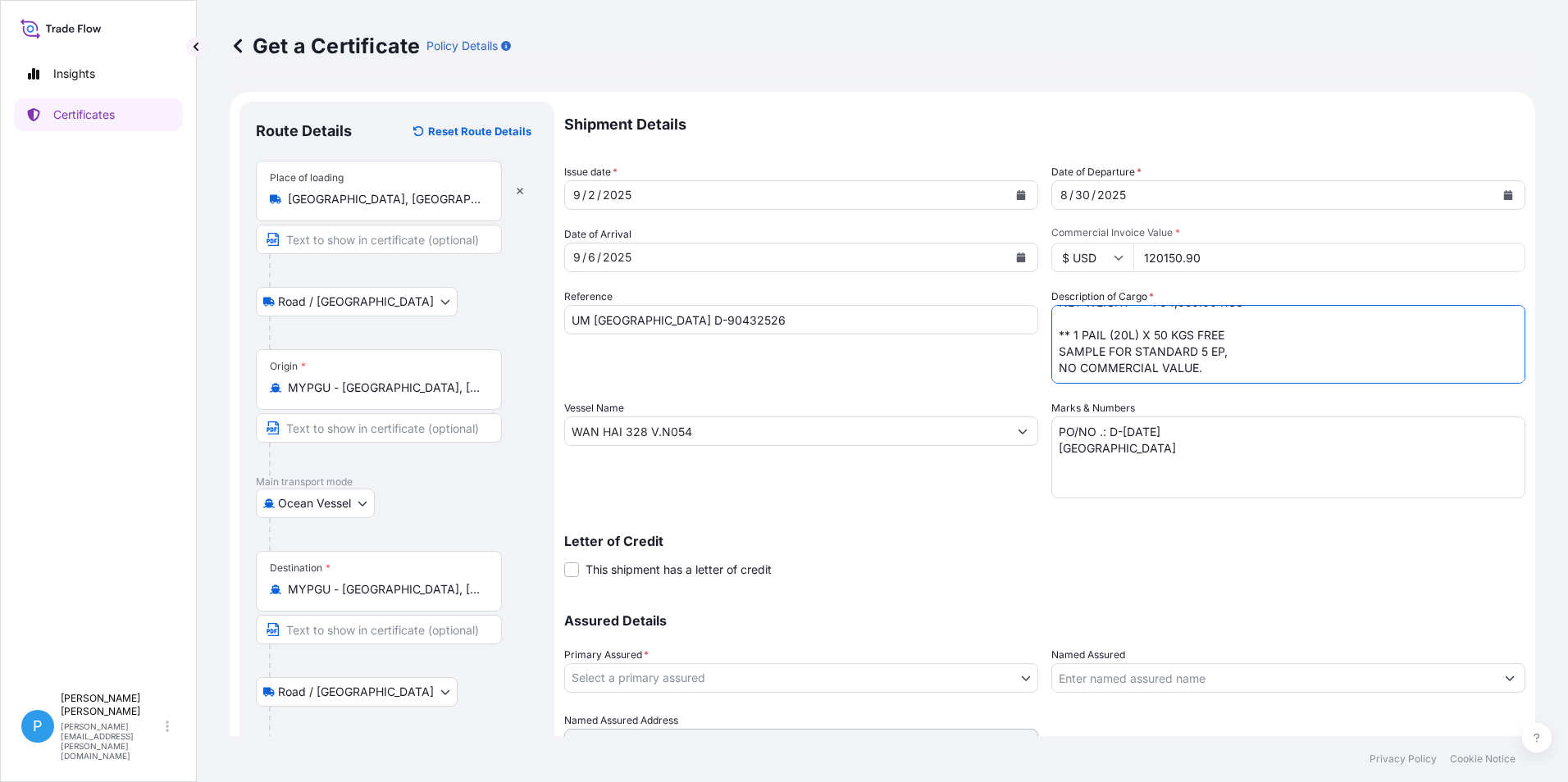
scroll to position [117, 0]
type textarea "ZINC METAL PIGMENT - STANDARD 5 EP 68 BAGS X 500 KG 20 PALLETS NOTE : 1 PAIL (2…"
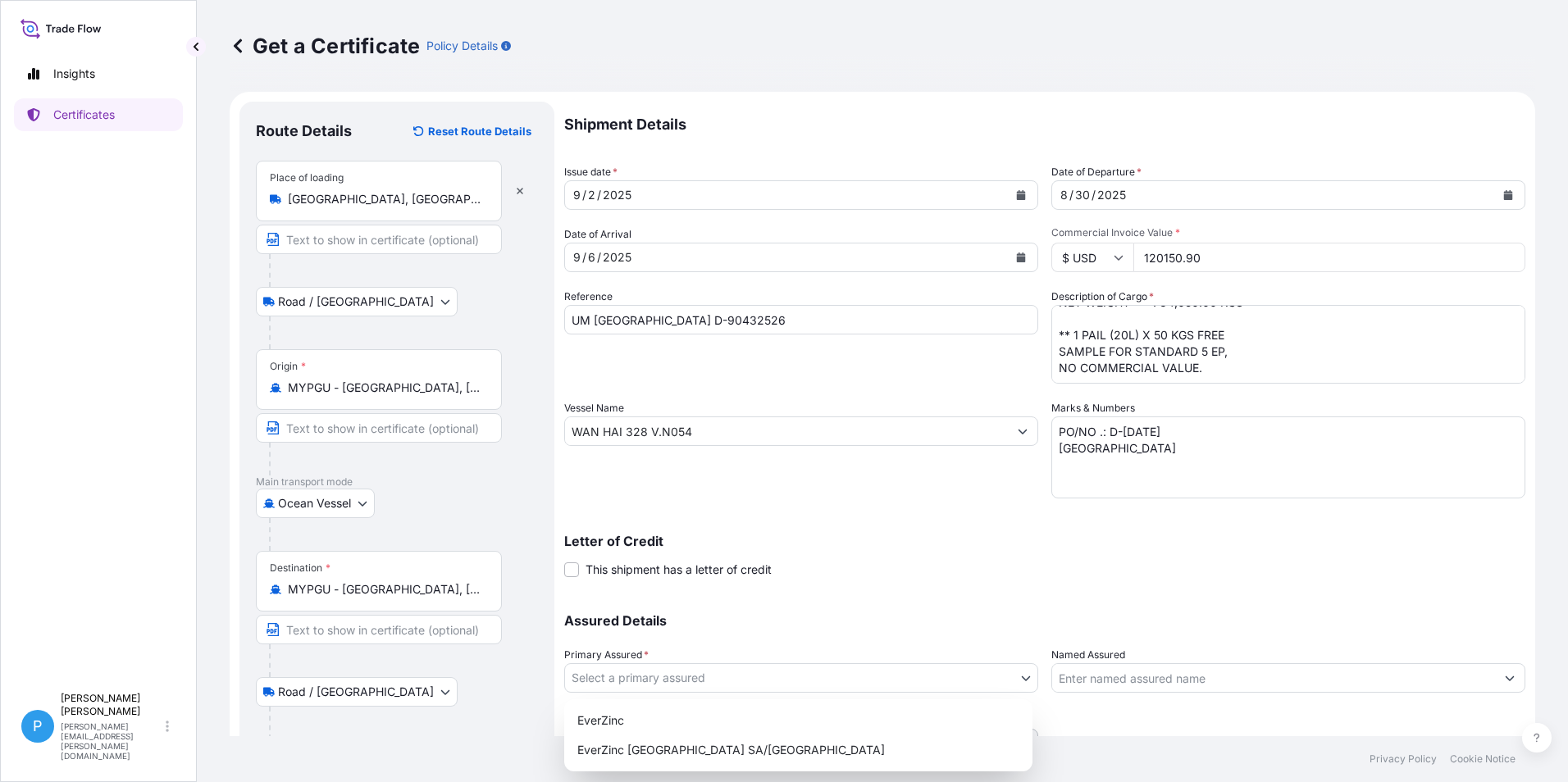
click at [601, 675] on body "Insights Certificates P Perline Wong [EMAIL_ADDRESS][PERSON_NAME][DOMAIN_NAME] …" at bounding box center [784, 391] width 1568 height 782
click at [619, 725] on div "EverZinc" at bounding box center [798, 720] width 455 height 30
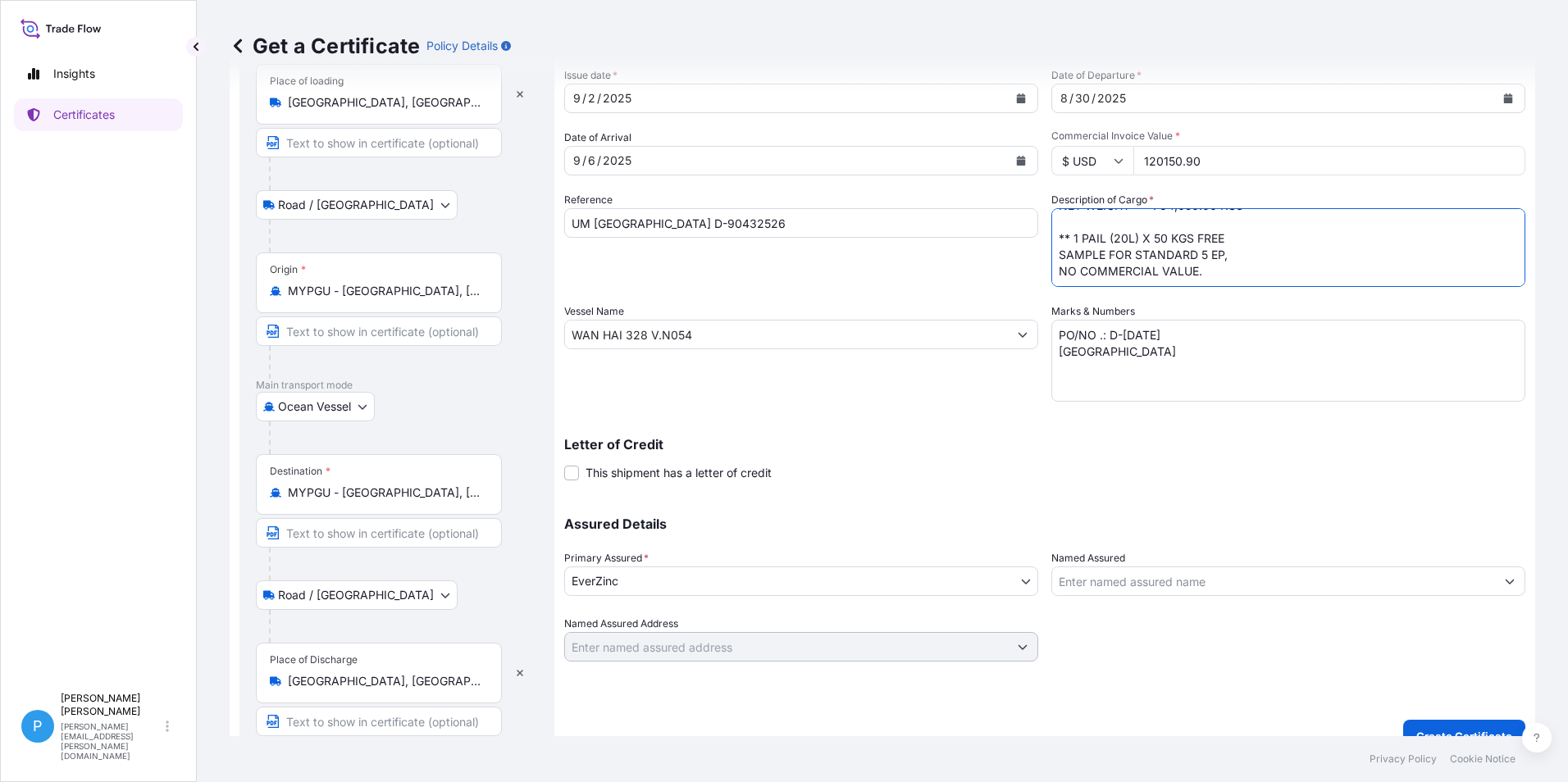
scroll to position [123, 0]
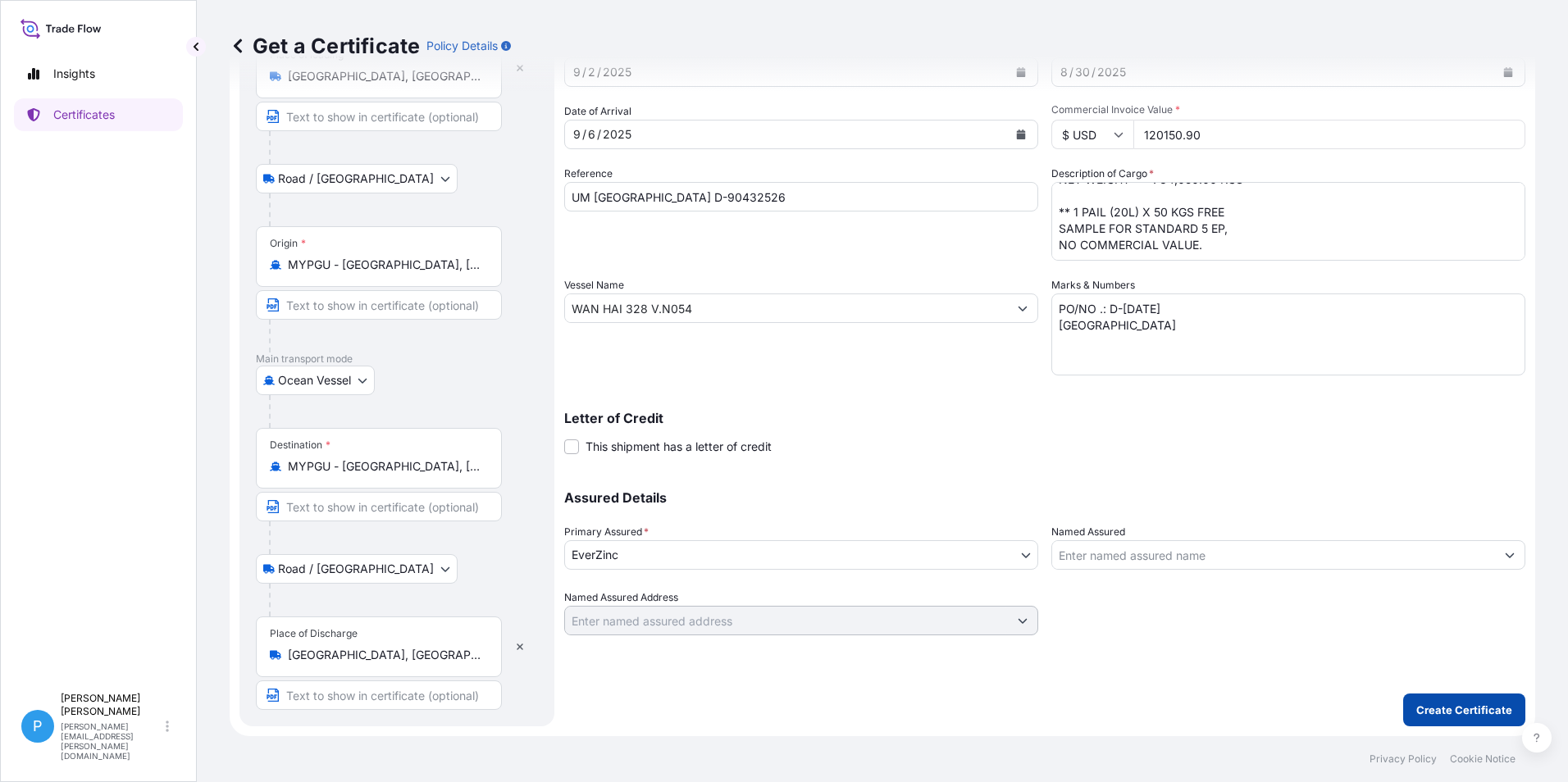
click at [1426, 704] on p "Create Certificate" at bounding box center [1464, 710] width 96 height 17
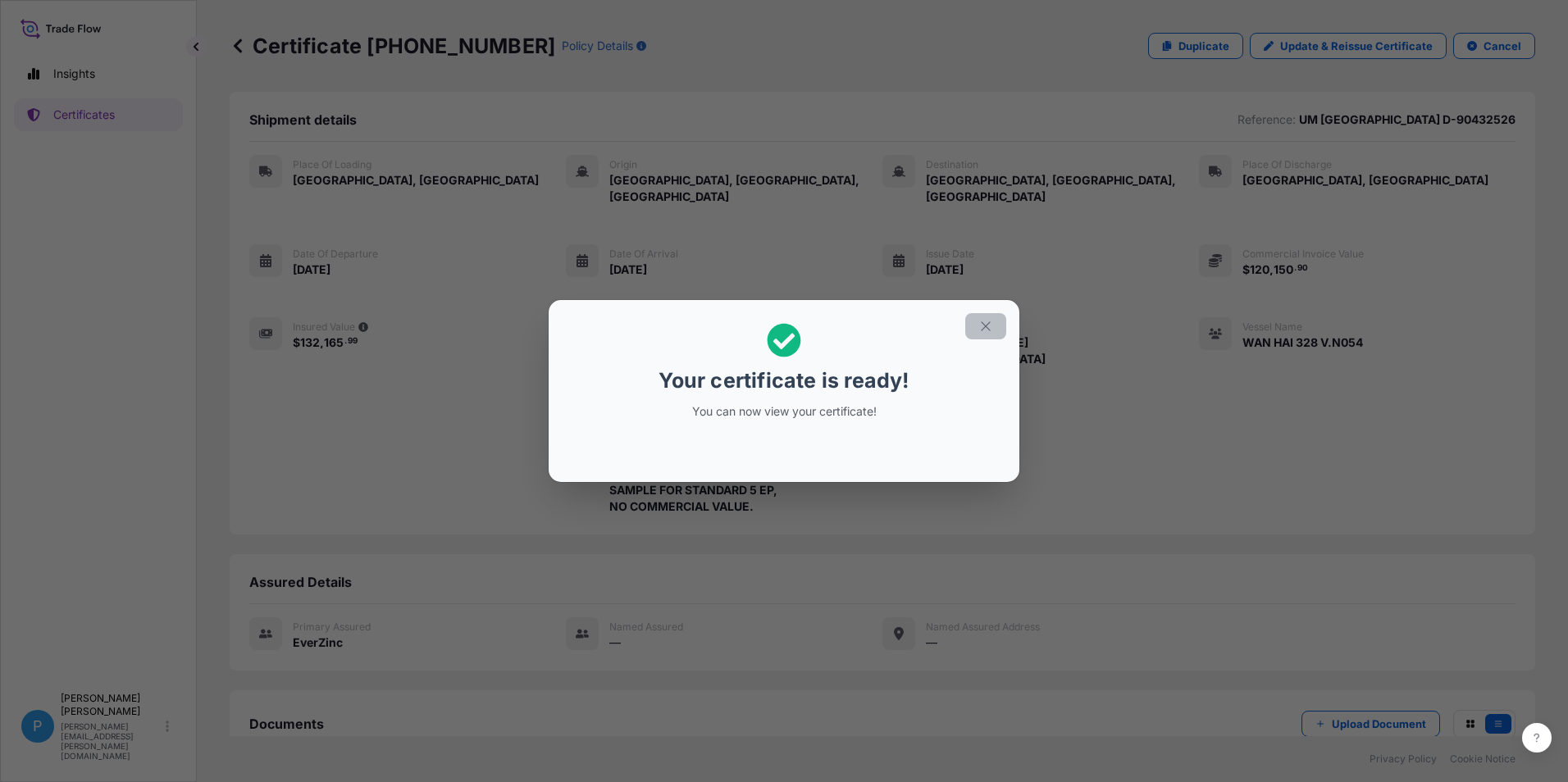
click at [984, 320] on icon "button" at bounding box center [985, 326] width 15 height 15
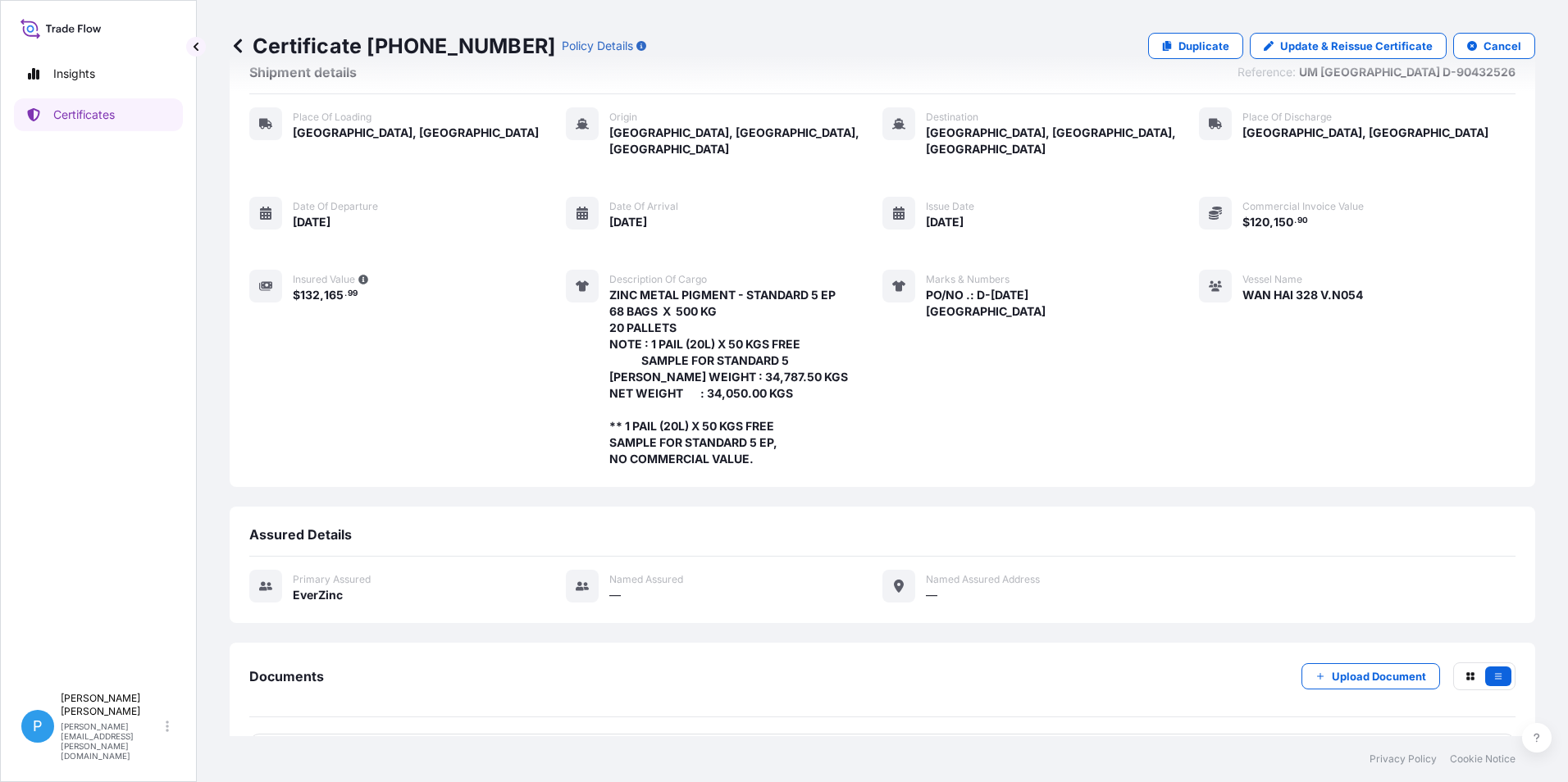
scroll to position [91, 0]
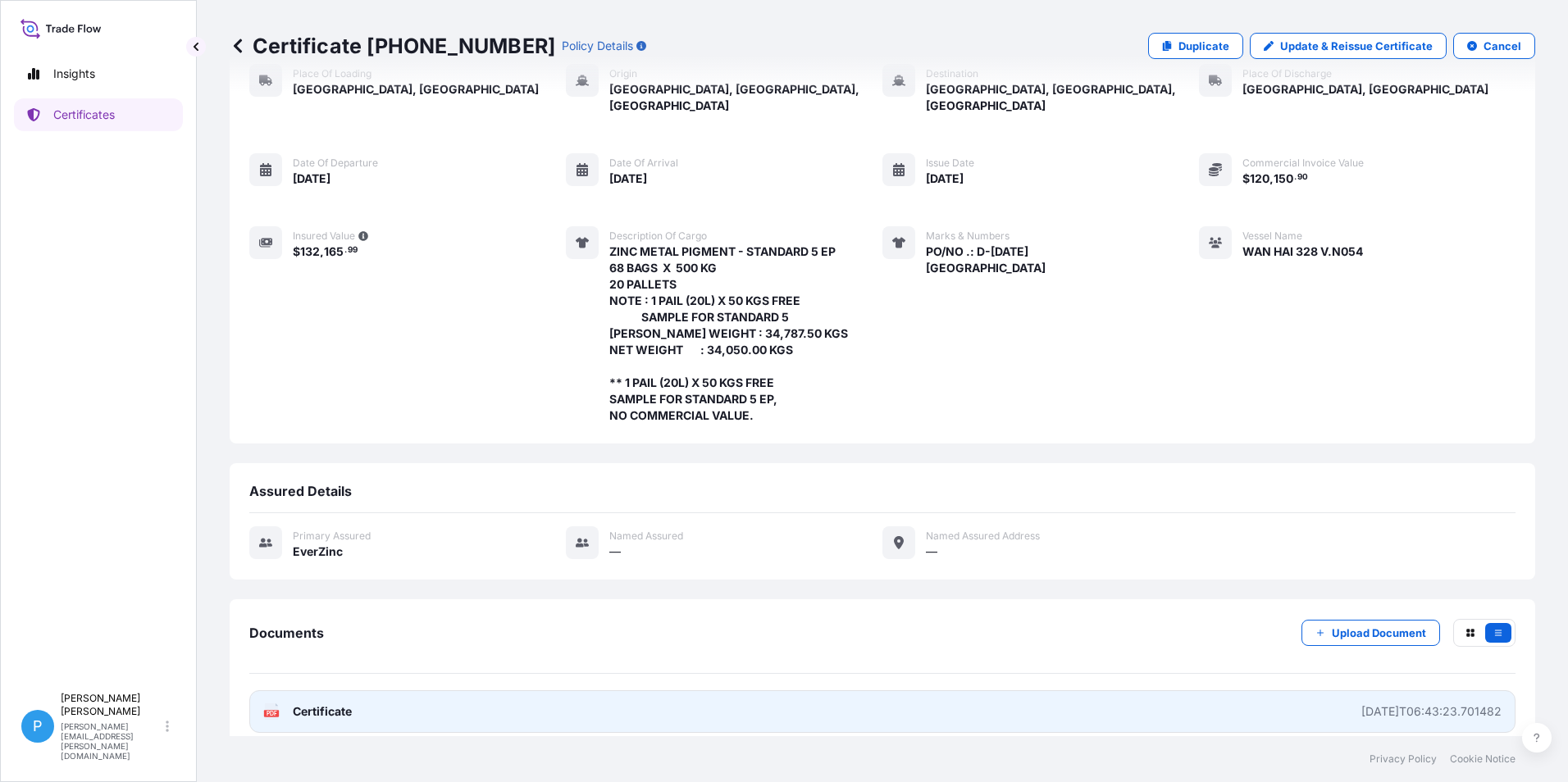
click at [319, 704] on span "Certificate" at bounding box center [322, 712] width 59 height 17
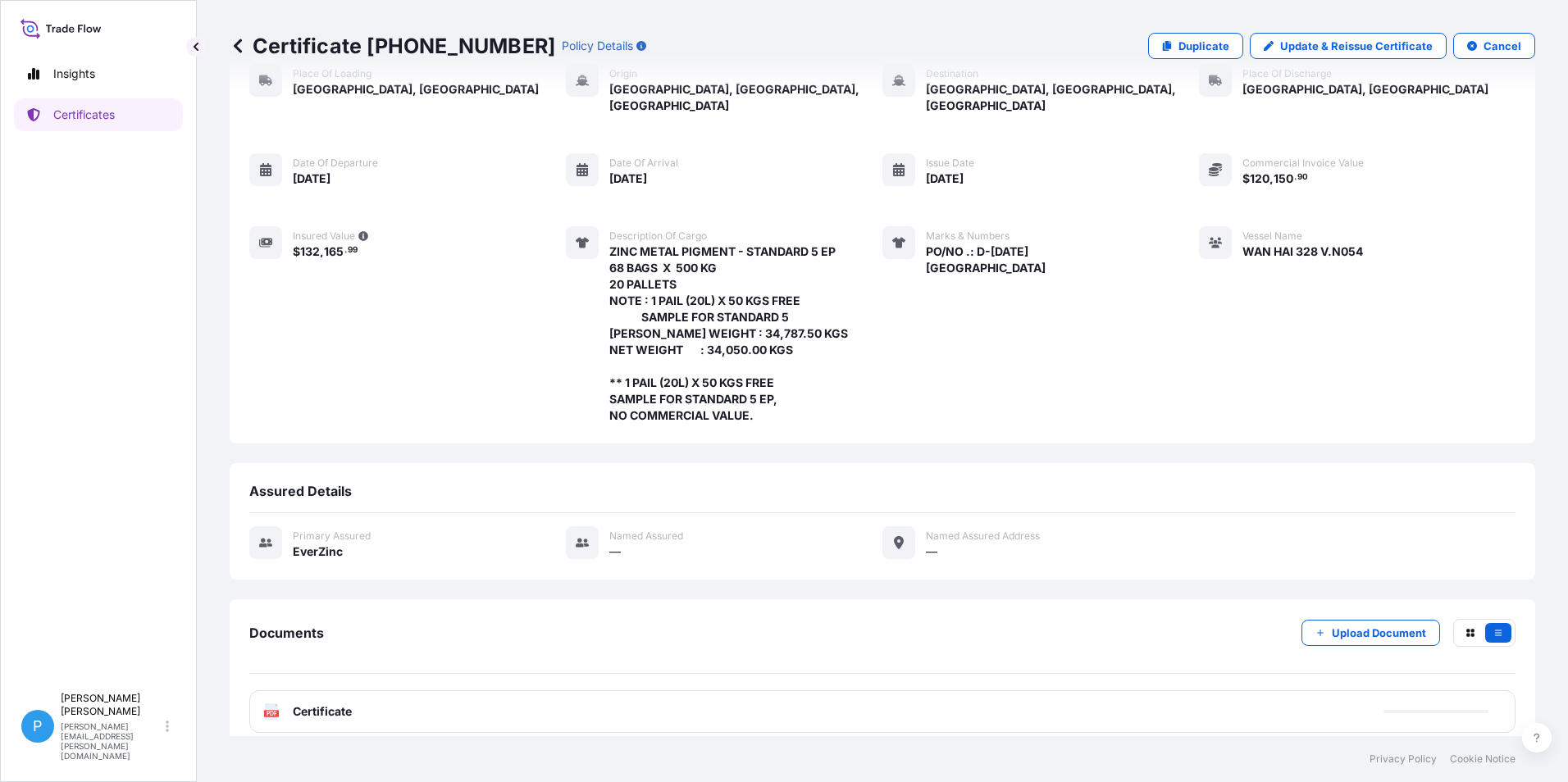
click at [242, 46] on icon at bounding box center [238, 45] width 17 height 17
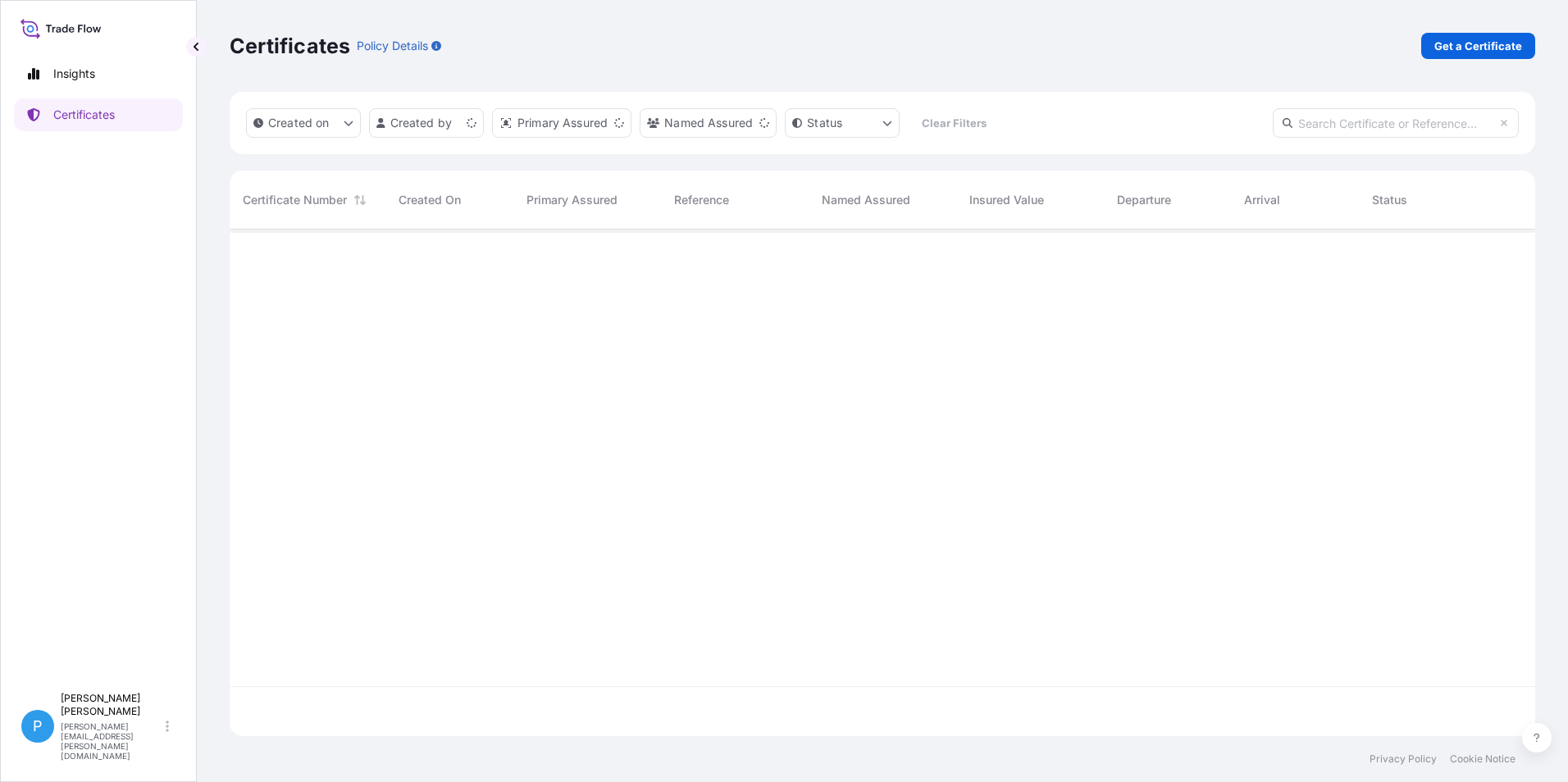
scroll to position [504, 1293]
